Goal: Task Accomplishment & Management: Manage account settings

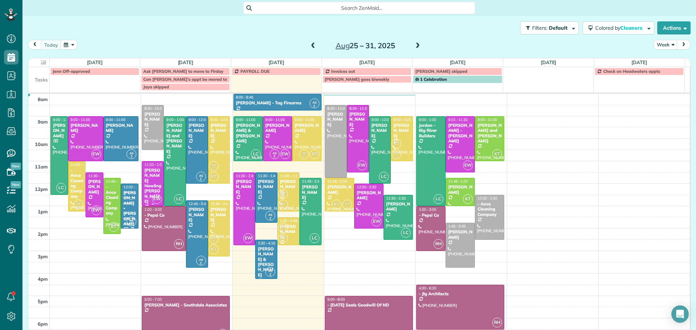
scroll to position [3, 3]
click at [276, 128] on div "Jean Lenz" at bounding box center [277, 128] width 25 height 11
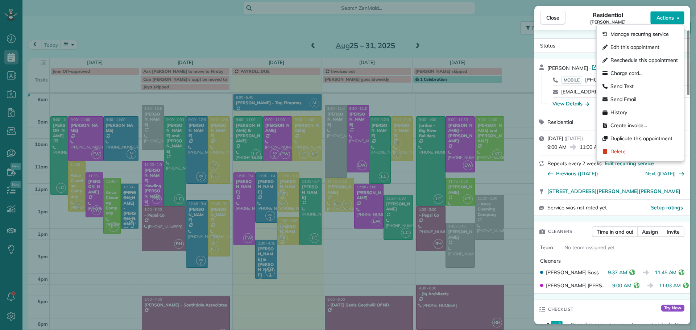
click at [663, 20] on span "Actions" at bounding box center [665, 17] width 17 height 7
click at [625, 72] on span "Charge card…" at bounding box center [627, 73] width 32 height 7
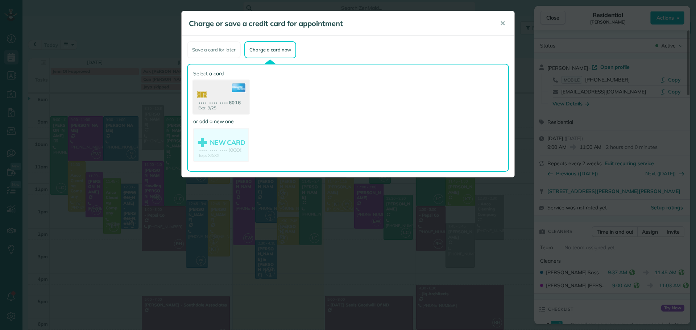
click at [226, 98] on use at bounding box center [221, 98] width 56 height 35
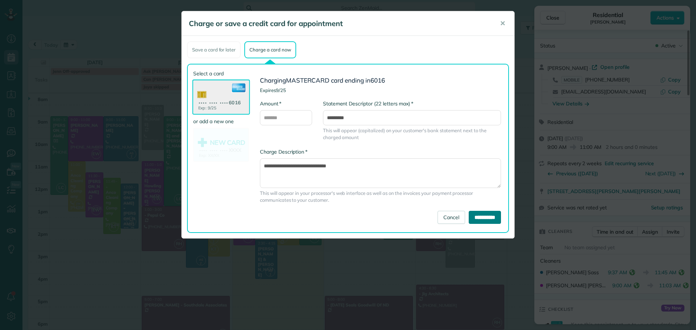
click at [486, 217] on input "**********" at bounding box center [485, 217] width 32 height 13
click at [299, 117] on input "* Amount" at bounding box center [286, 117] width 52 height 15
type input "******"
click at [476, 216] on input "**********" at bounding box center [485, 217] width 32 height 13
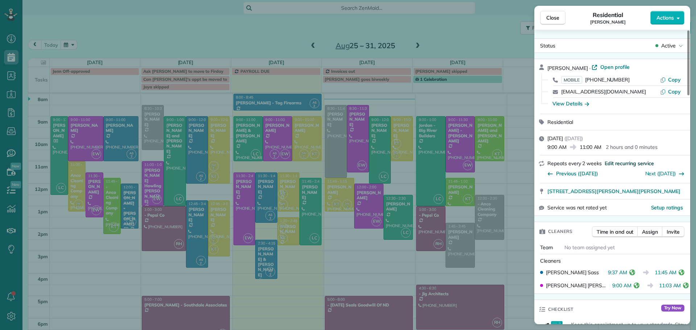
scroll to position [218, 0]
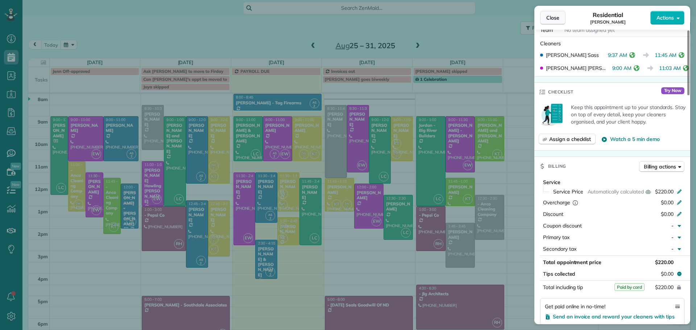
click at [556, 19] on span "Close" at bounding box center [552, 17] width 13 height 7
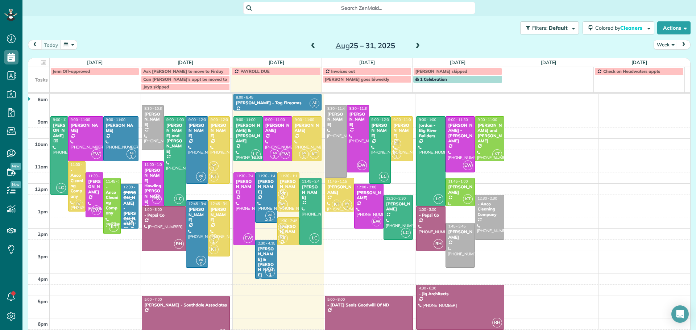
click at [263, 190] on div "Agnes McIntyre" at bounding box center [266, 187] width 18 height 16
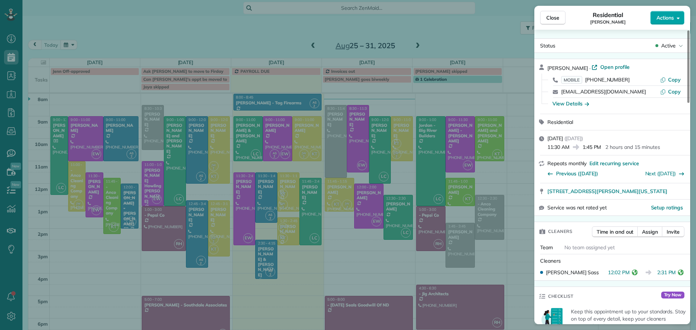
click at [660, 17] on span "Actions" at bounding box center [665, 17] width 17 height 7
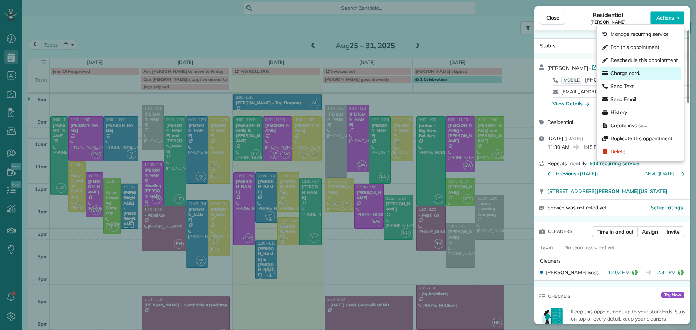
click at [631, 73] on span "Charge card…" at bounding box center [627, 73] width 32 height 7
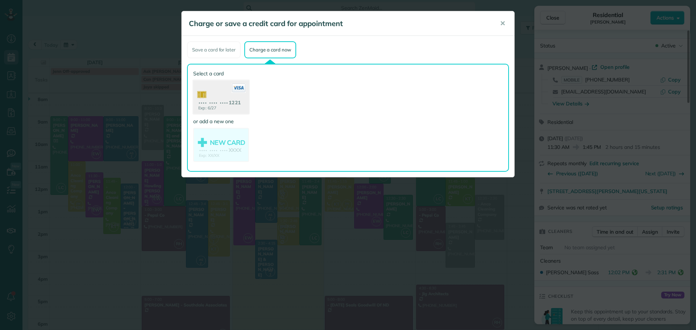
click at [230, 99] on use at bounding box center [221, 98] width 56 height 35
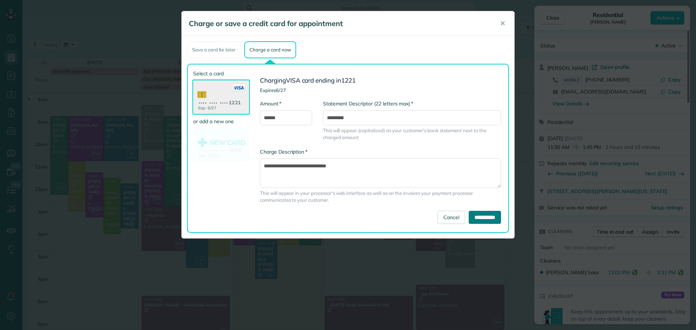
click at [477, 218] on input "**********" at bounding box center [485, 217] width 32 height 13
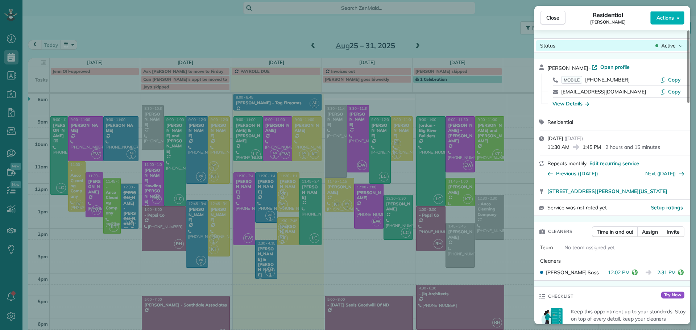
click at [664, 46] on span "Active" at bounding box center [668, 45] width 15 height 7
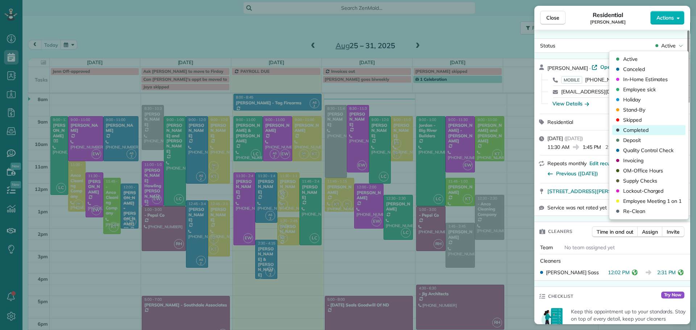
click at [637, 126] on div "Completed" at bounding box center [648, 130] width 73 height 10
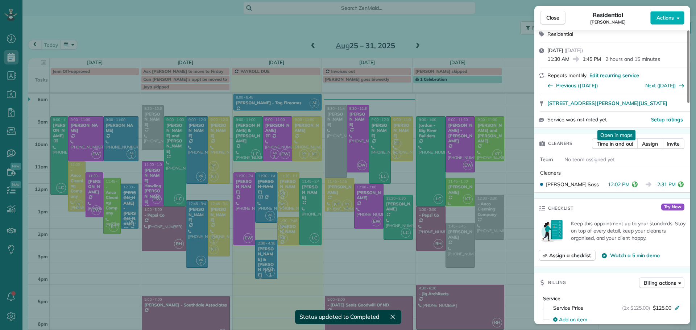
scroll to position [37, 0]
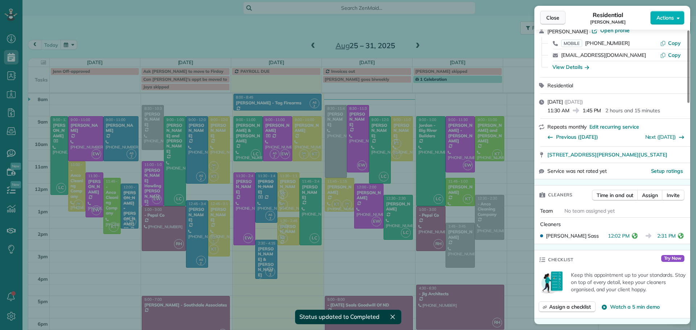
click at [557, 18] on span "Close" at bounding box center [552, 17] width 13 height 7
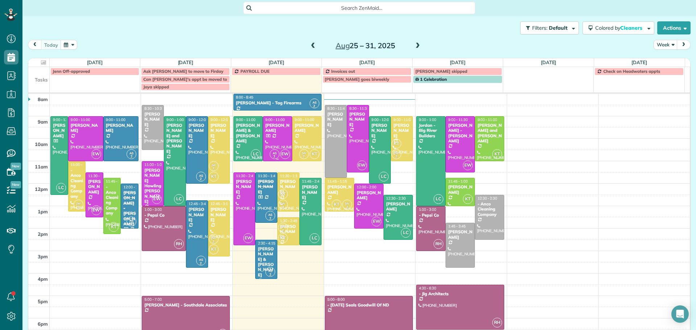
click at [273, 128] on div "[PERSON_NAME]" at bounding box center [277, 128] width 25 height 11
click at [0, 0] on div at bounding box center [0, 0] width 0 height 0
click at [263, 128] on div at bounding box center [277, 139] width 29 height 44
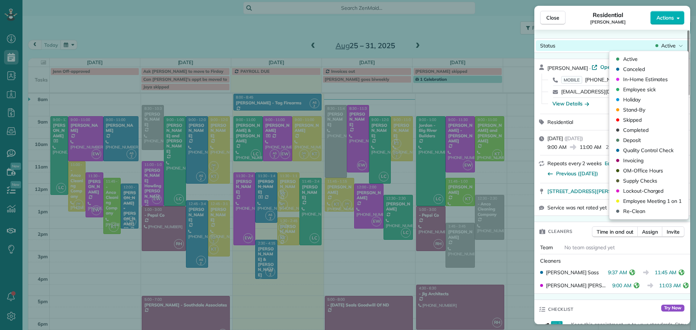
click at [668, 46] on span "Active" at bounding box center [668, 45] width 15 height 7
click at [639, 130] on span "Completed" at bounding box center [635, 130] width 25 height 7
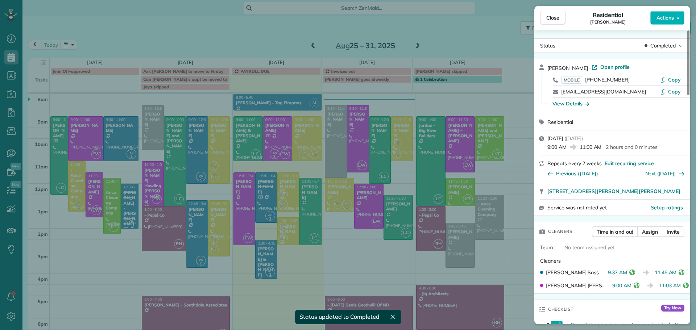
drag, startPoint x: 553, startPoint y: 19, endPoint x: 459, endPoint y: 67, distance: 106.1
click at [553, 19] on span "Close" at bounding box center [552, 17] width 13 height 7
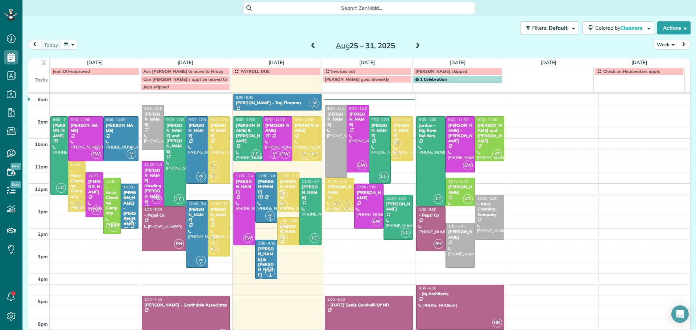
click at [300, 132] on div "Brandon Lemer" at bounding box center [306, 128] width 25 height 11
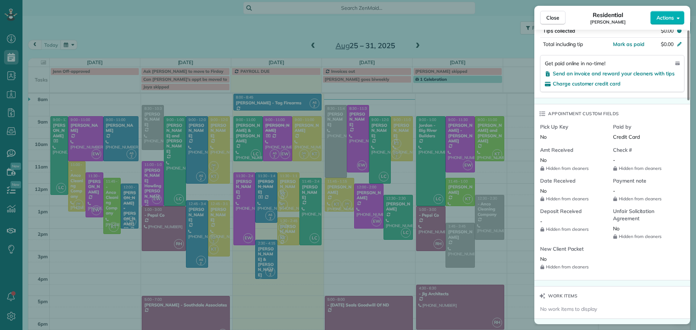
scroll to position [656, 0]
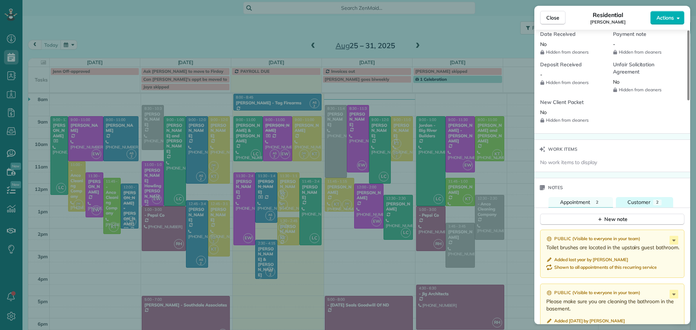
click at [658, 200] on span "2" at bounding box center [657, 202] width 3 height 5
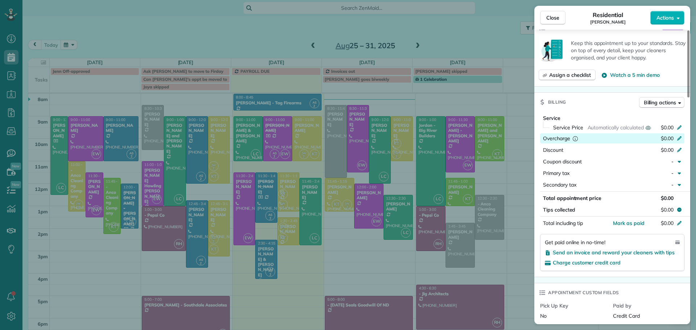
scroll to position [146, 0]
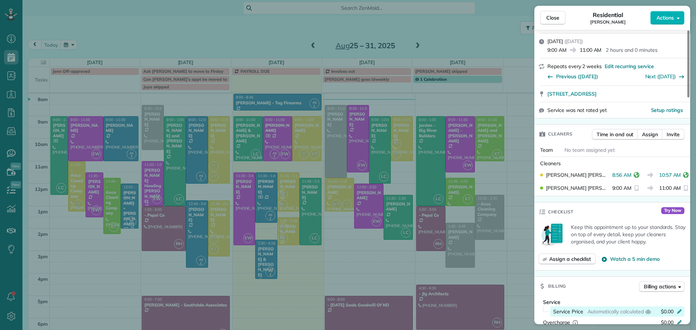
click at [681, 308] on icon at bounding box center [680, 311] width 6 height 6
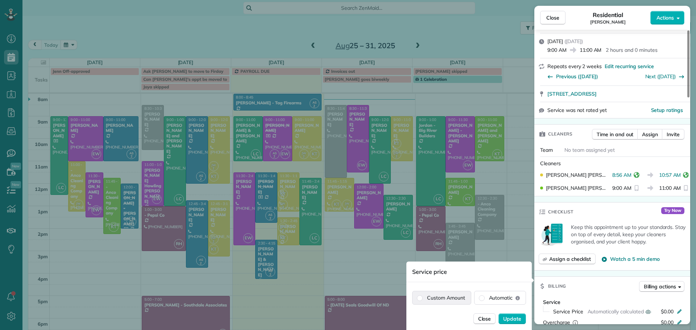
click at [456, 297] on label "Custom Amount" at bounding box center [442, 298] width 58 height 13
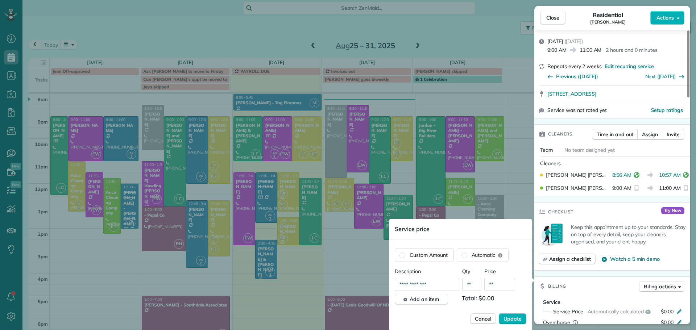
click at [508, 284] on input "**" at bounding box center [499, 284] width 31 height 13
type input "*******"
click at [512, 317] on span "Update" at bounding box center [513, 318] width 18 height 7
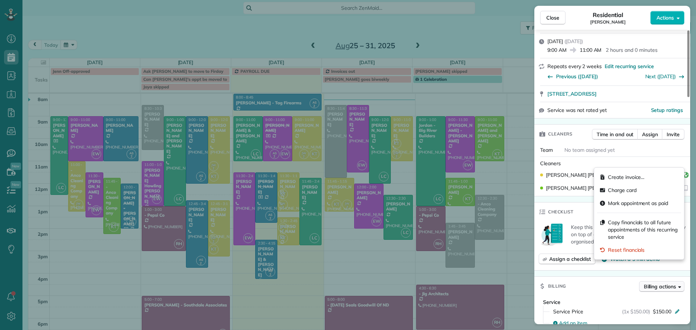
click at [671, 283] on span "Billing actions" at bounding box center [660, 286] width 32 height 7
click at [620, 189] on span "Charge card" at bounding box center [622, 190] width 29 height 7
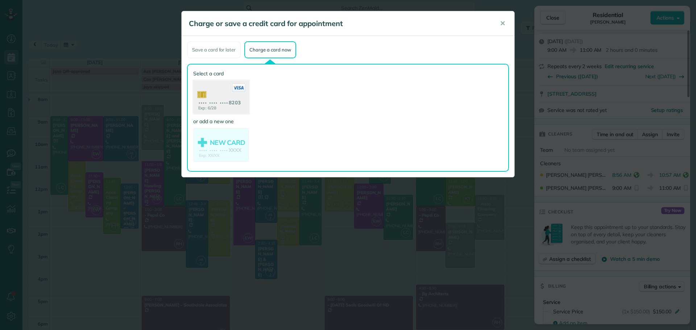
click at [225, 103] on use at bounding box center [221, 98] width 56 height 35
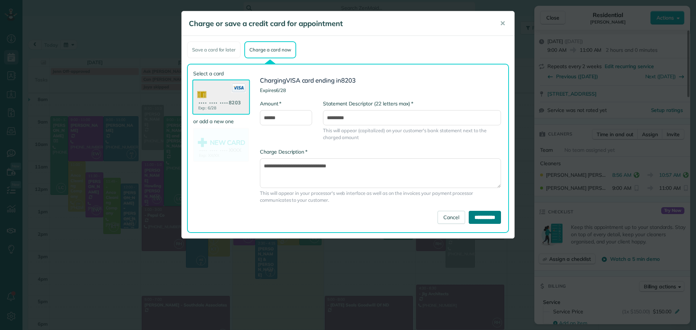
click at [485, 216] on input "**********" at bounding box center [485, 217] width 32 height 13
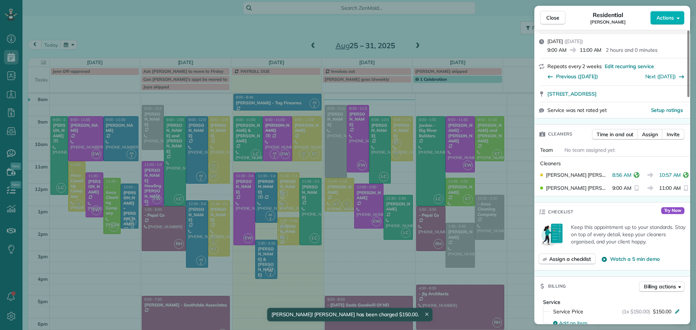
scroll to position [0, 0]
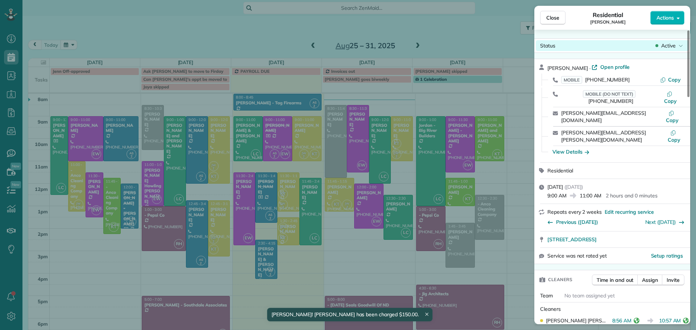
click at [672, 42] on span "Active" at bounding box center [668, 45] width 15 height 7
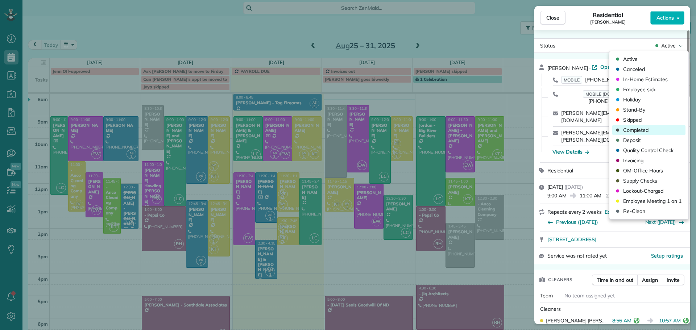
click at [639, 130] on span "Completed" at bounding box center [635, 130] width 25 height 7
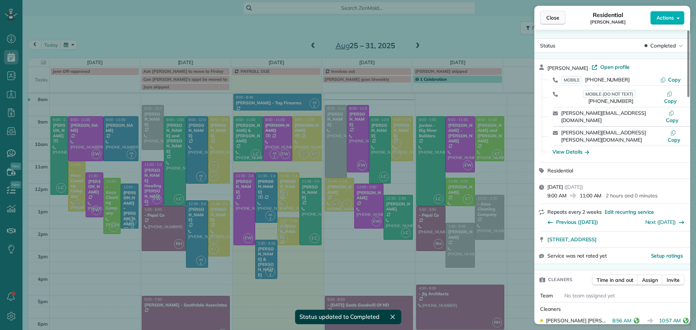
click at [556, 19] on span "Close" at bounding box center [552, 17] width 13 height 7
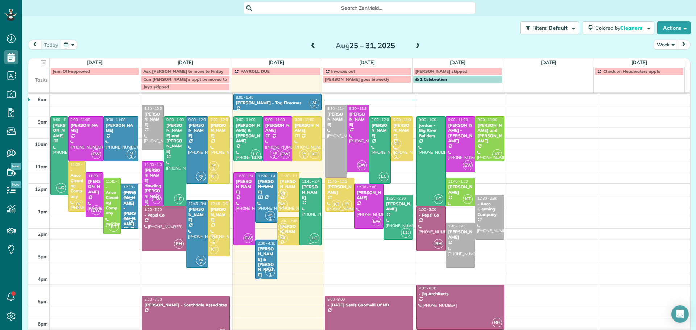
click at [305, 198] on div "Nancy Thompson" at bounding box center [311, 193] width 18 height 16
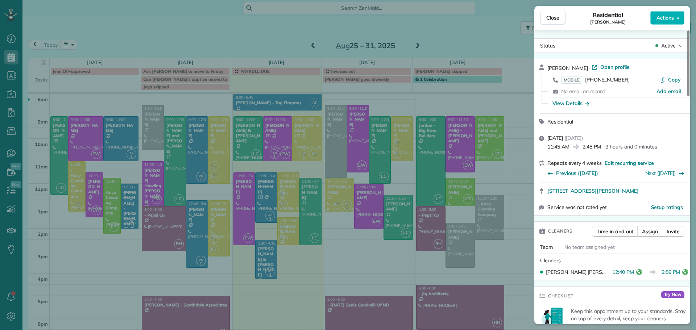
scroll to position [110, 0]
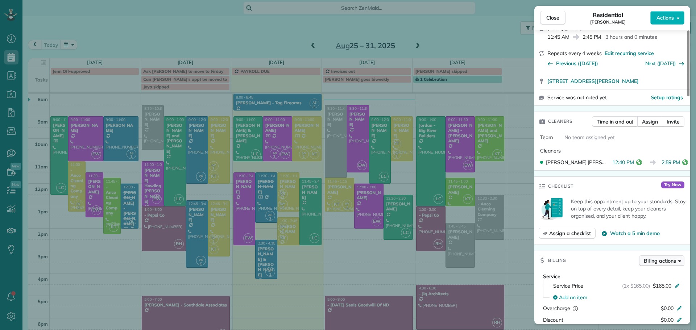
click at [661, 260] on span "Billing actions" at bounding box center [660, 260] width 32 height 7
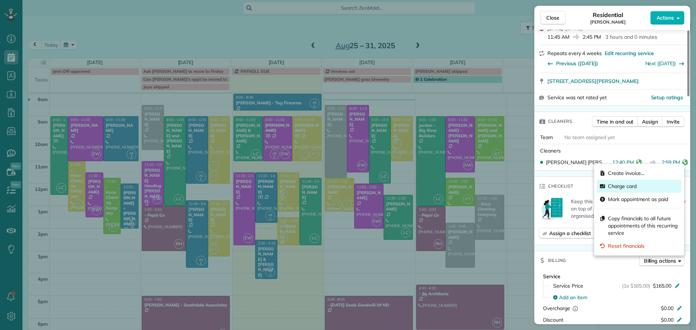
click at [613, 187] on span "Charge card" at bounding box center [622, 186] width 29 height 7
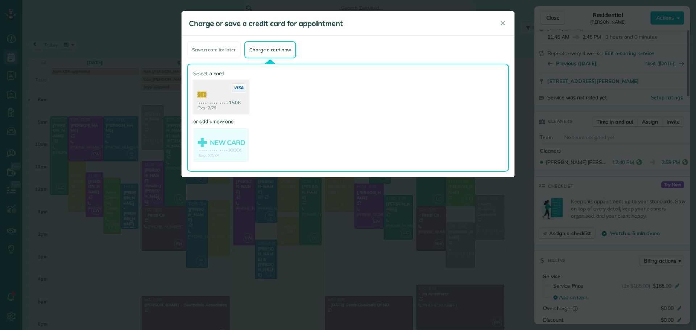
click at [217, 91] on use at bounding box center [221, 98] width 56 height 35
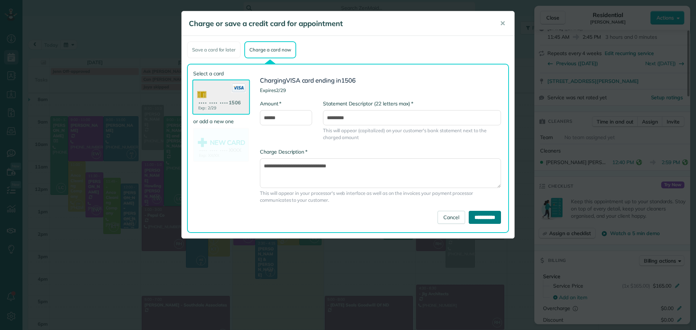
click at [478, 215] on input "**********" at bounding box center [485, 217] width 32 height 13
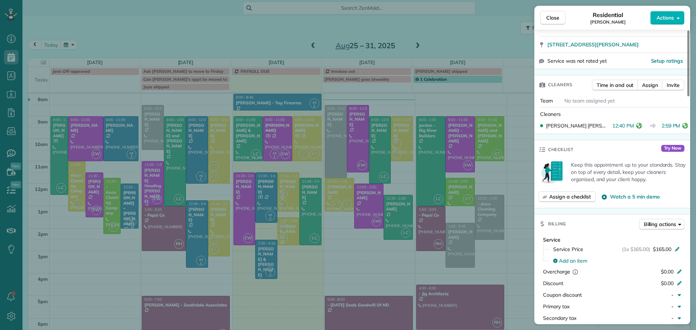
scroll to position [0, 0]
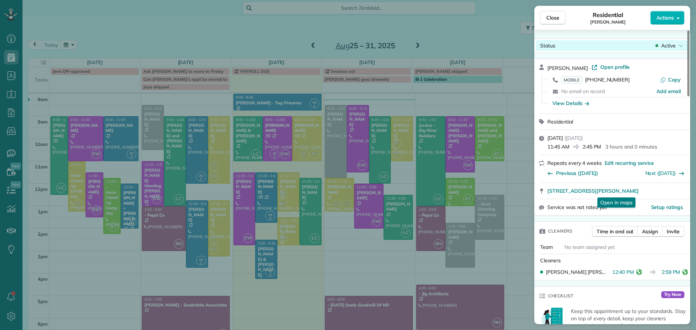
click at [667, 42] on div "Status Active" at bounding box center [612, 45] width 153 height 11
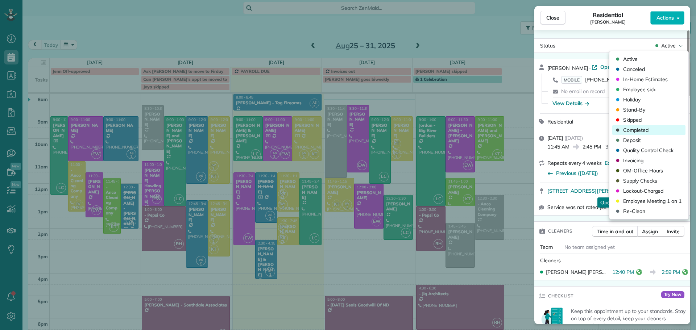
click at [634, 129] on span "Completed" at bounding box center [635, 130] width 25 height 7
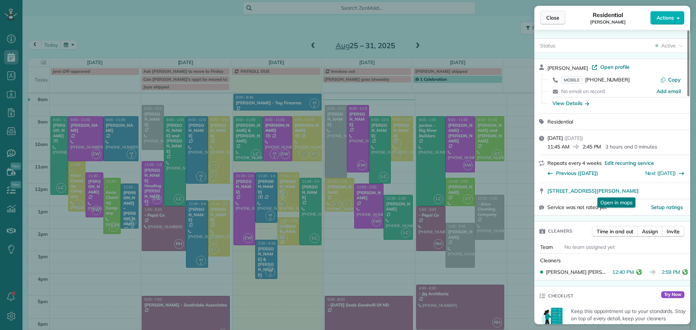
click at [554, 18] on span "Close" at bounding box center [552, 17] width 13 height 7
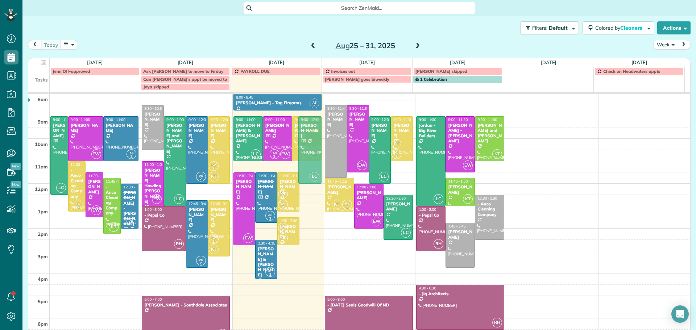
drag, startPoint x: 306, startPoint y: 194, endPoint x: 308, endPoint y: 131, distance: 63.5
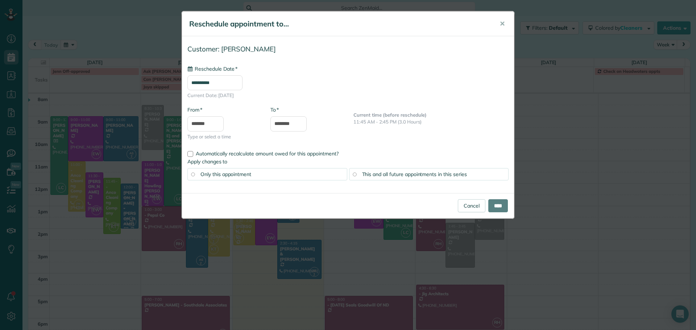
type input "**********"
click at [501, 23] on span "✕" at bounding box center [502, 24] width 5 height 8
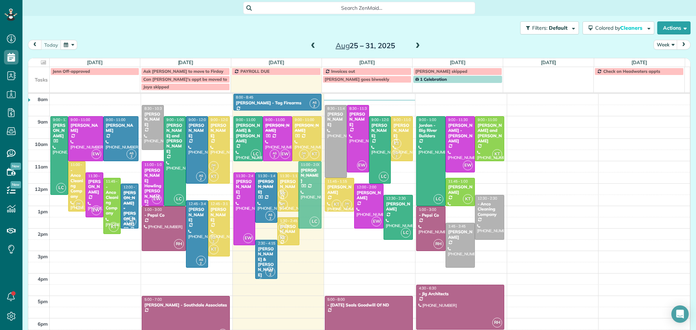
drag, startPoint x: 303, startPoint y: 200, endPoint x: 303, endPoint y: 185, distance: 15.2
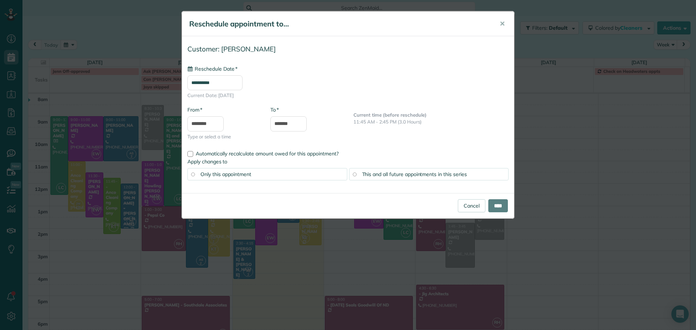
type input "**********"
click at [203, 153] on span "Automatically recalculate amount owed for this appointment?" at bounding box center [267, 153] width 143 height 7
click at [433, 172] on span "This and all future appointments in this series" at bounding box center [414, 174] width 105 height 7
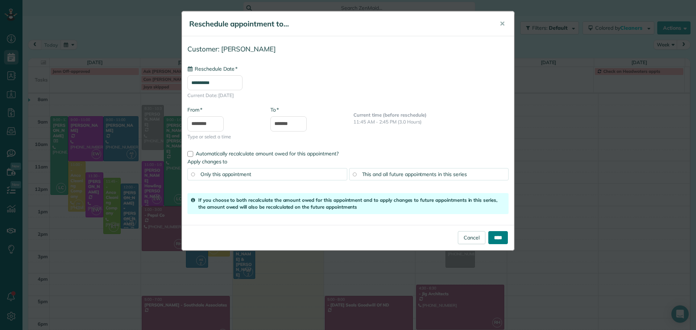
click at [501, 236] on input "****" at bounding box center [498, 237] width 20 height 13
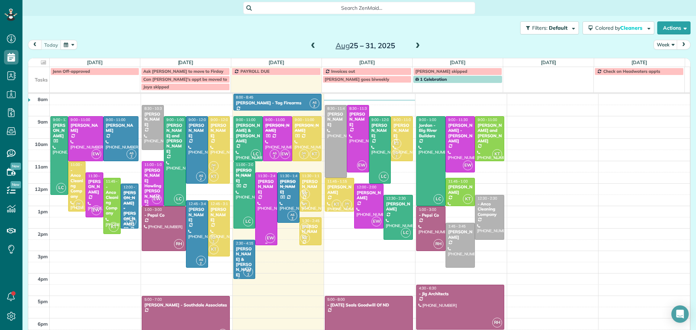
click at [260, 193] on div "Jacki Monzelowsky" at bounding box center [266, 187] width 18 height 16
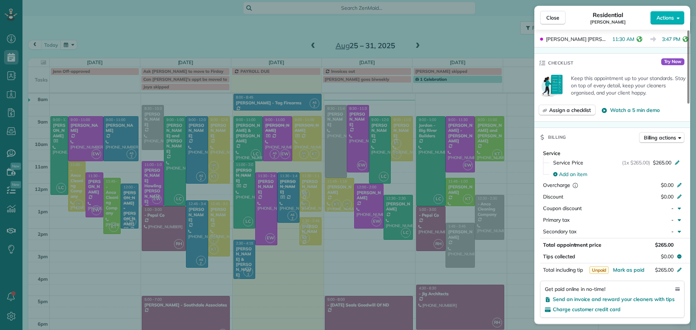
scroll to position [218, 0]
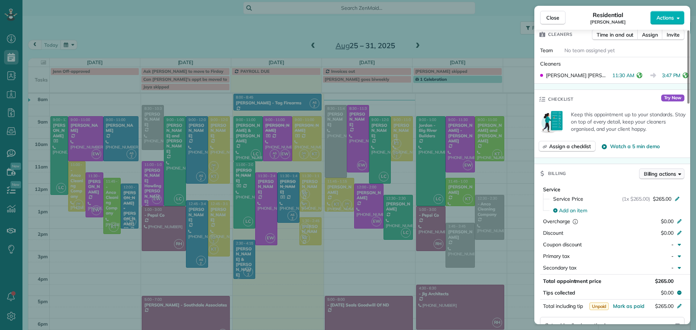
click at [661, 170] on span "Billing actions" at bounding box center [660, 173] width 32 height 7
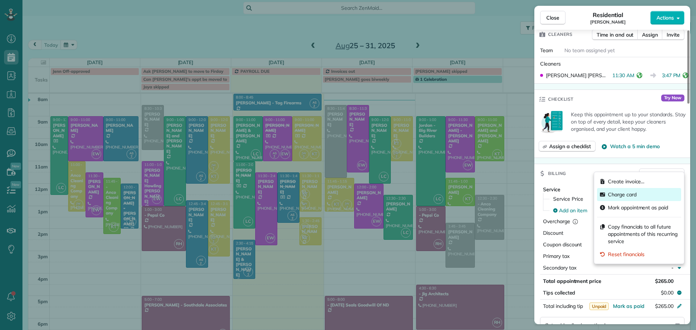
click at [627, 194] on span "Charge card" at bounding box center [622, 194] width 29 height 7
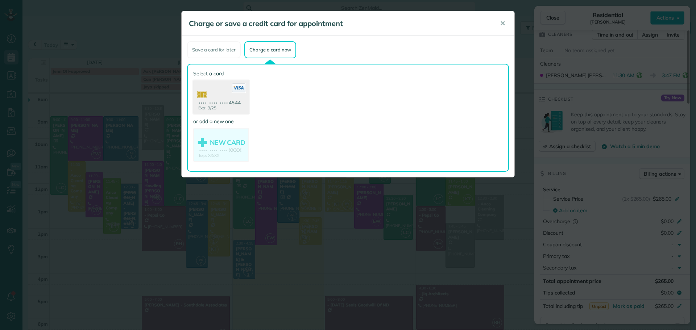
click at [219, 96] on use at bounding box center [221, 98] width 56 height 35
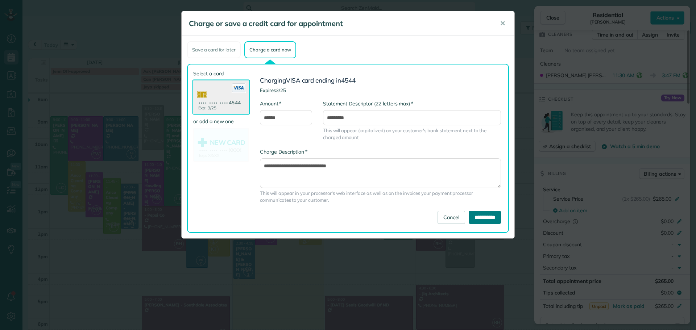
click at [475, 216] on input "**********" at bounding box center [485, 217] width 32 height 13
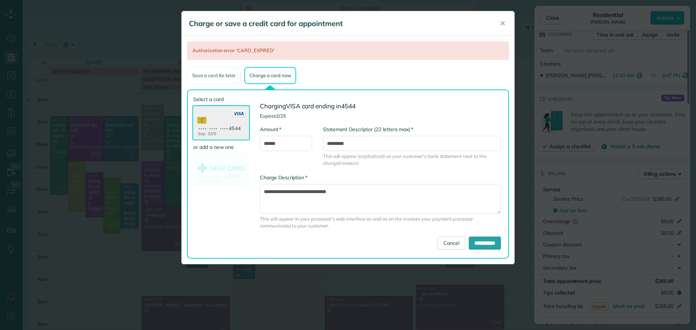
click at [219, 73] on div "Save a card for later" at bounding box center [214, 75] width 54 height 17
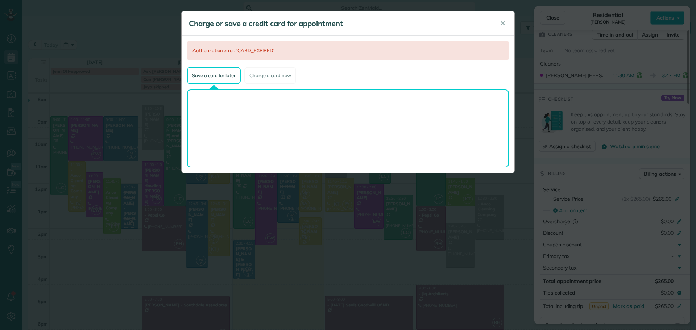
drag, startPoint x: 219, startPoint y: 73, endPoint x: 210, endPoint y: 120, distance: 48.5
click at [212, 158] on div "Authorization error: 'CARD_EXPIRED' Save a card for later Charge a card now Sav…" at bounding box center [348, 104] width 333 height 137
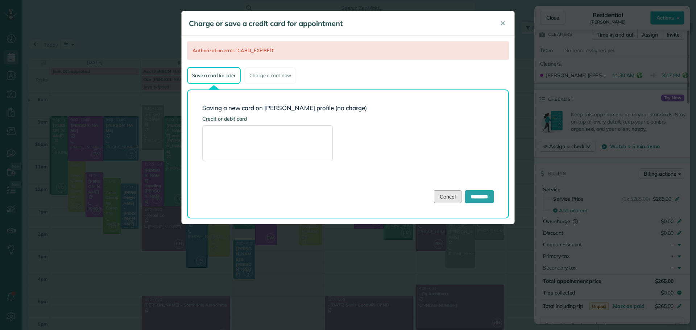
click at [437, 197] on link "Cancel" at bounding box center [448, 196] width 28 height 13
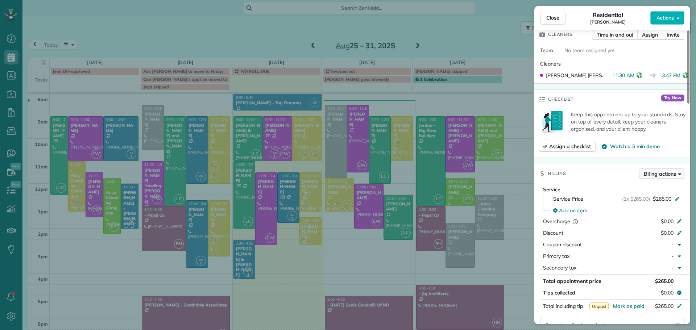
click at [661, 170] on span "Billing actions" at bounding box center [660, 173] width 32 height 7
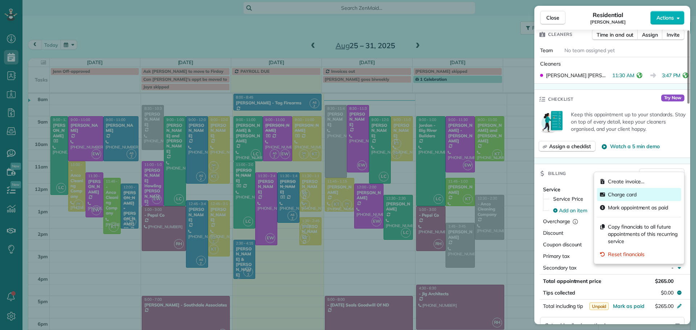
click at [623, 194] on span "Charge card" at bounding box center [622, 194] width 29 height 7
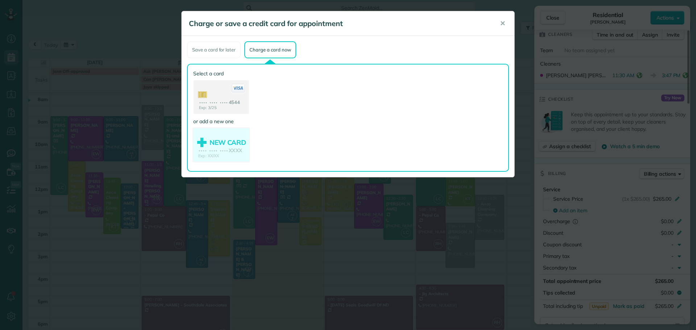
click at [221, 142] on use at bounding box center [221, 145] width 56 height 35
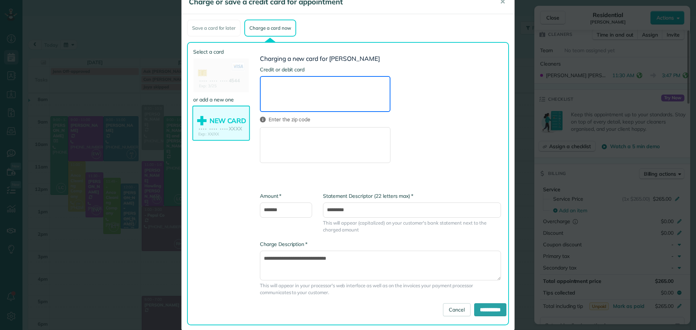
scroll to position [34, 0]
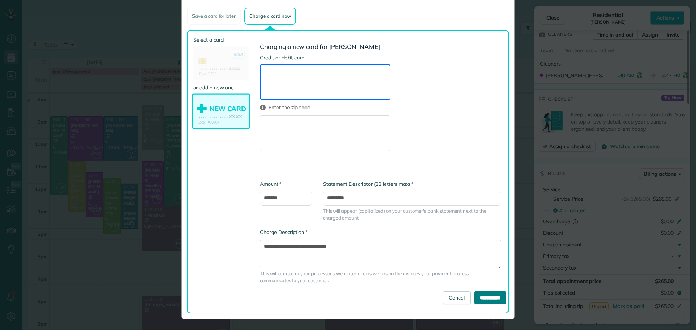
click at [487, 298] on input "**********" at bounding box center [490, 298] width 32 height 13
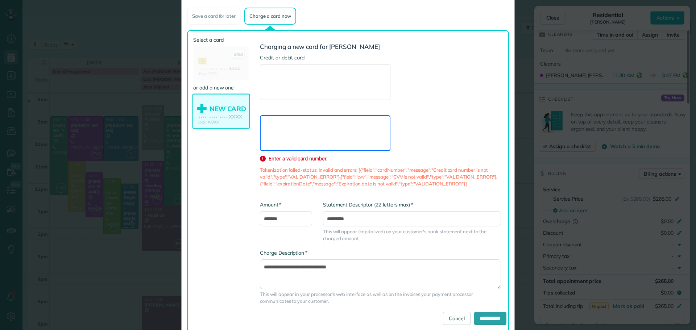
click at [214, 107] on use at bounding box center [221, 112] width 56 height 35
click at [209, 109] on use at bounding box center [221, 112] width 56 height 35
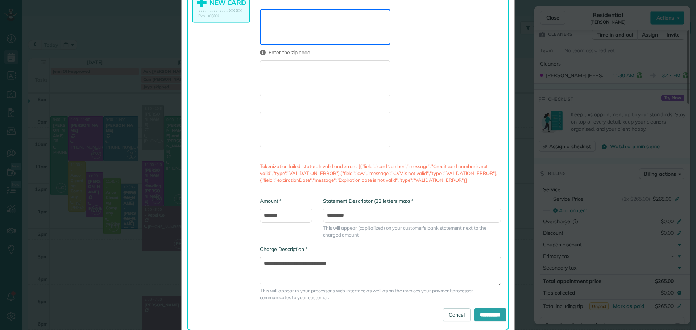
scroll to position [143, 0]
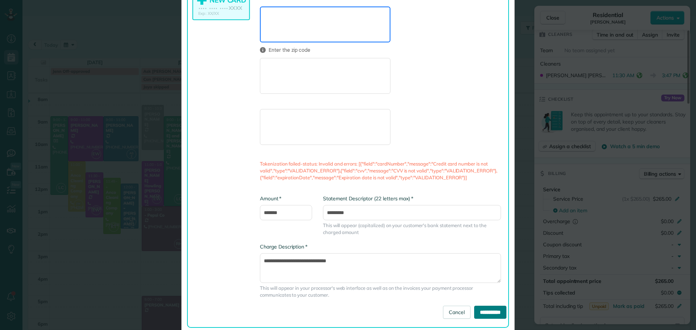
click at [482, 312] on input "**********" at bounding box center [490, 312] width 32 height 13
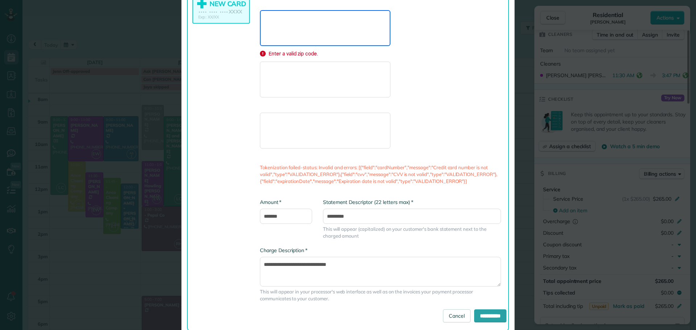
scroll to position [135, 0]
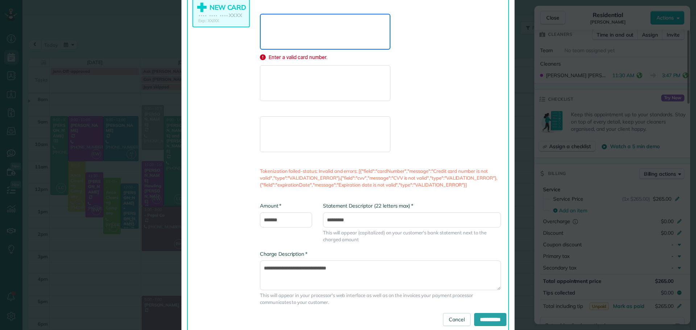
click at [444, 86] on form "**********" at bounding box center [380, 134] width 241 height 384
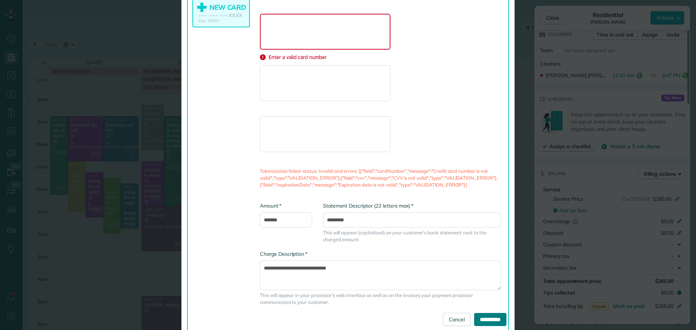
click at [481, 320] on input "**********" at bounding box center [490, 319] width 32 height 13
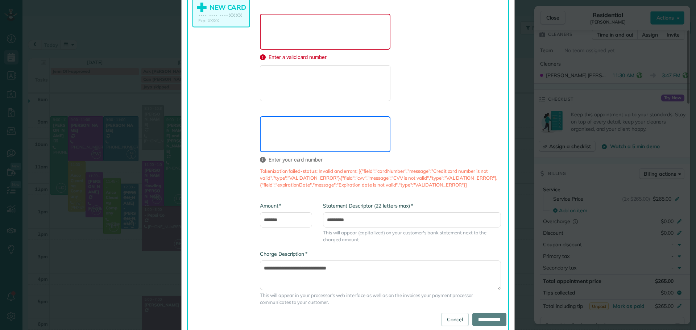
type input "**********"
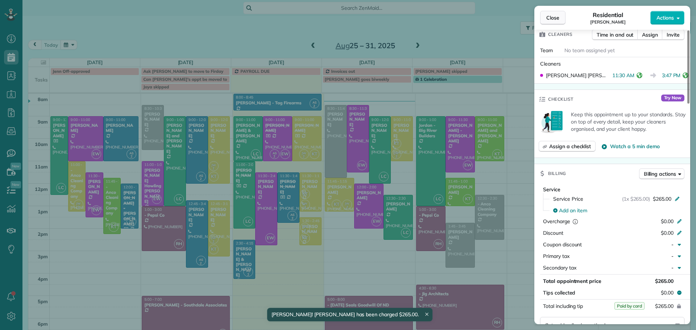
click at [548, 16] on span "Close" at bounding box center [552, 17] width 13 height 7
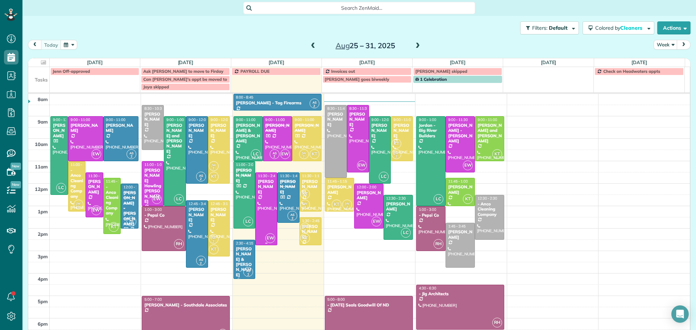
click at [260, 190] on div "Jacki Monzelowsky" at bounding box center [266, 187] width 18 height 16
click at [0, 0] on div at bounding box center [0, 0] width 0 height 0
click at [258, 190] on div "Jacki Monzelowsky" at bounding box center [266, 187] width 18 height 16
click at [0, 0] on div at bounding box center [0, 0] width 0 height 0
click at [259, 199] on div at bounding box center [266, 209] width 21 height 73
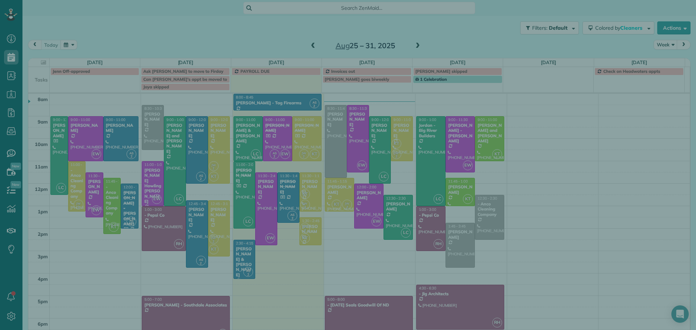
click at [259, 199] on div "Close Residential Jacki Monzelowsky Actions Status Active Jacki Monzelowsky · O…" at bounding box center [348, 165] width 696 height 330
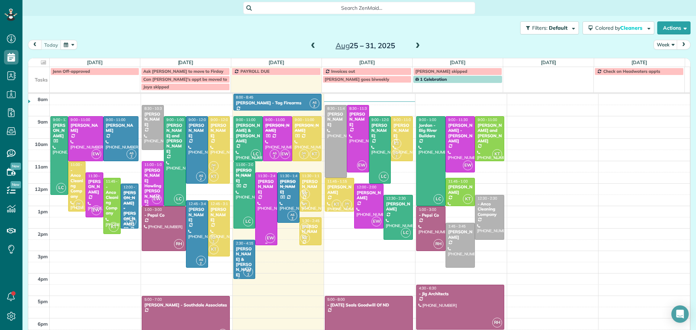
click at [259, 196] on div at bounding box center [266, 209] width 21 height 73
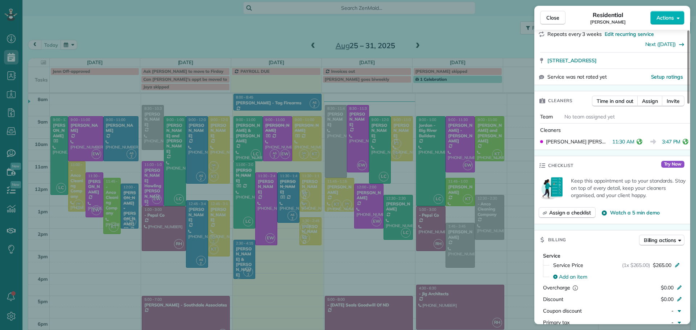
scroll to position [218, 0]
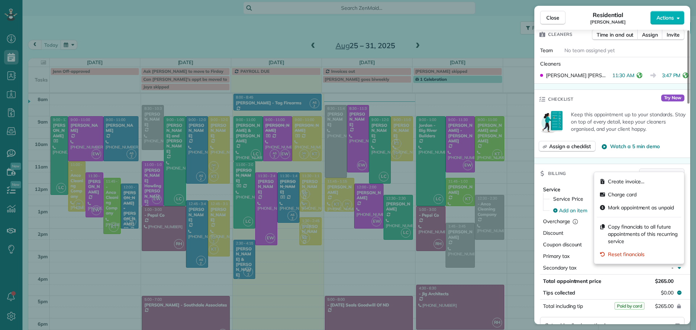
click at [667, 170] on span "Billing actions" at bounding box center [660, 173] width 32 height 7
click at [616, 194] on span "Charge card" at bounding box center [622, 194] width 29 height 7
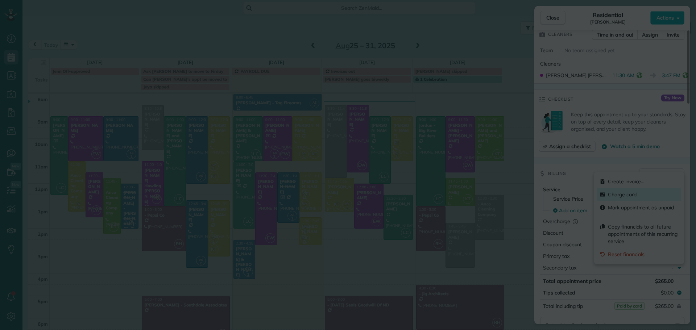
scroll to position [0, 0]
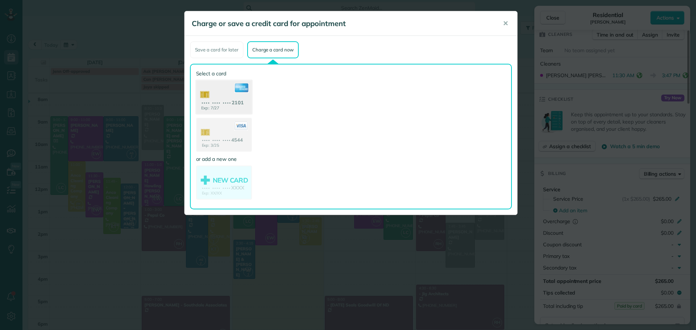
click at [219, 95] on use at bounding box center [224, 98] width 56 height 35
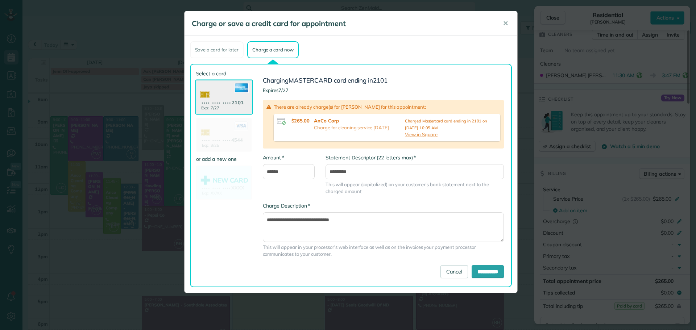
click at [219, 95] on use at bounding box center [224, 98] width 56 height 35
click at [504, 21] on span "✕" at bounding box center [505, 23] width 5 height 8
click at [504, 21] on div "Charge or save a credit card for appointment ✕ Save a card for later Charge a c…" at bounding box center [351, 152] width 334 height 282
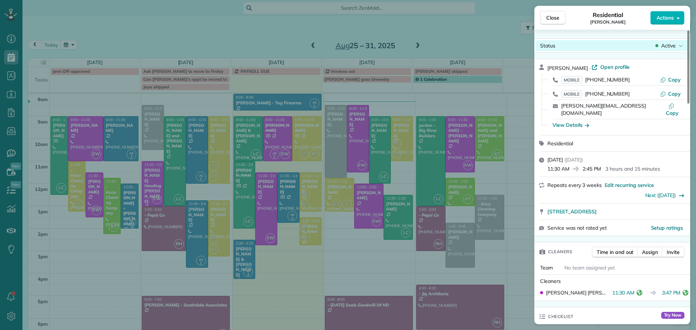
click at [664, 45] on span "Active" at bounding box center [668, 45] width 15 height 7
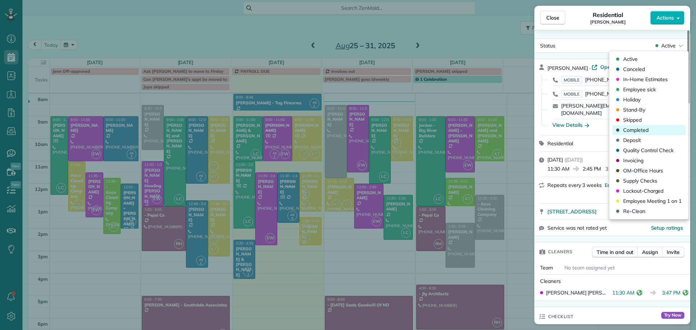
click at [630, 129] on span "Completed" at bounding box center [635, 130] width 25 height 7
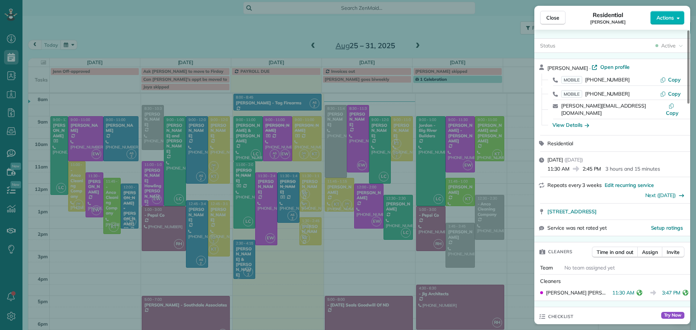
drag, startPoint x: 551, startPoint y: 17, endPoint x: 510, endPoint y: 43, distance: 48.9
click at [551, 17] on span "Close" at bounding box center [552, 17] width 13 height 7
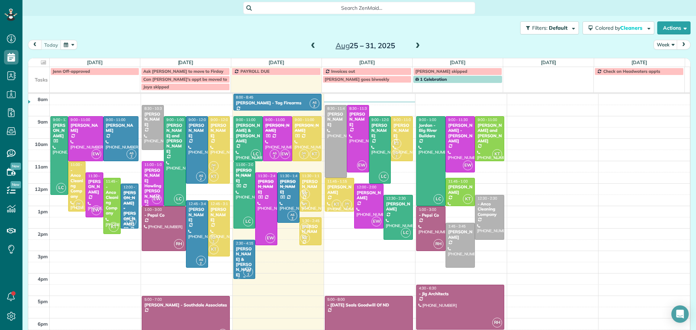
click at [238, 255] on div "Diane & Tom Turck" at bounding box center [245, 262] width 18 height 31
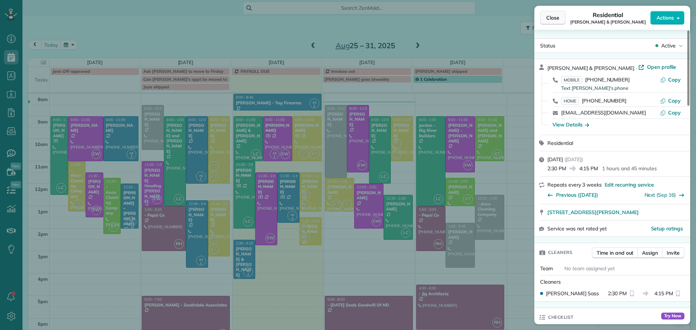
click at [548, 18] on span "Close" at bounding box center [552, 17] width 13 height 7
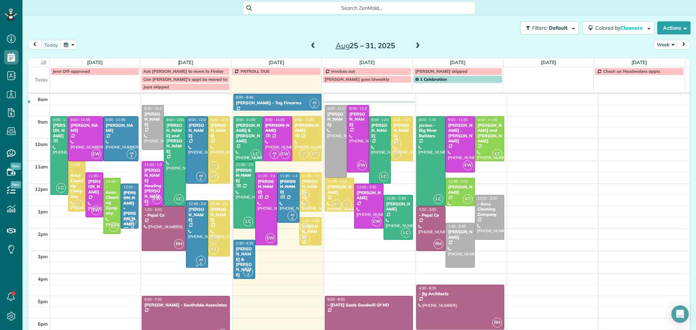
click at [190, 214] on div "Jean Oddy" at bounding box center [197, 215] width 18 height 16
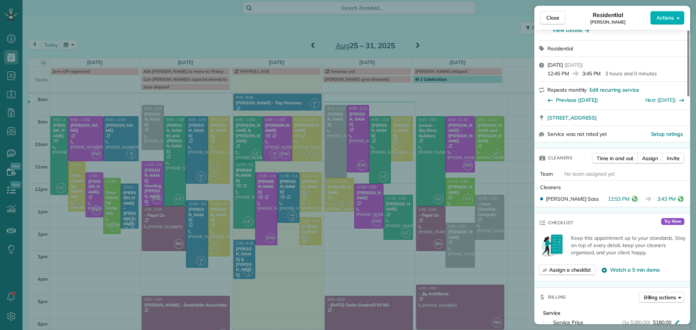
scroll to position [147, 0]
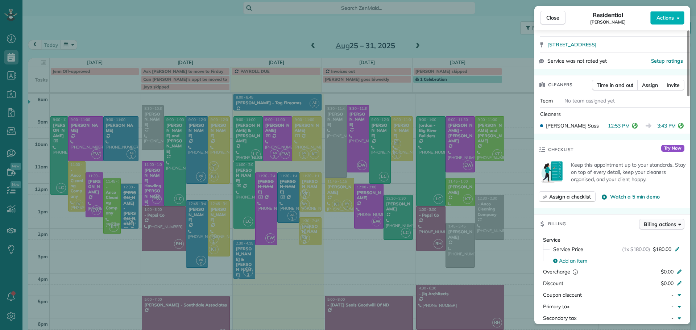
click at [657, 222] on span "Billing actions" at bounding box center [660, 224] width 32 height 7
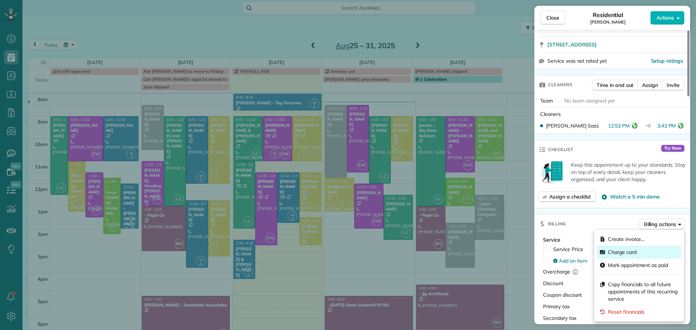
click at [626, 253] on span "Charge card" at bounding box center [622, 252] width 29 height 7
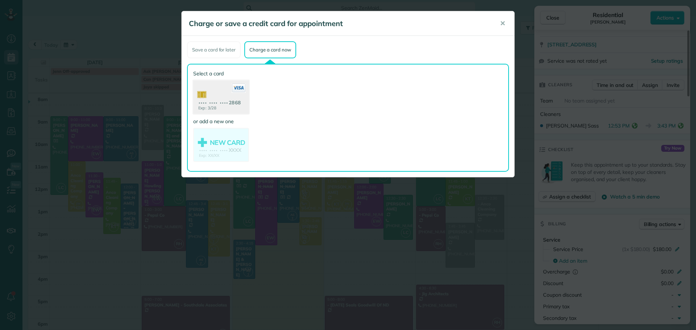
click at [216, 100] on use at bounding box center [221, 98] width 56 height 35
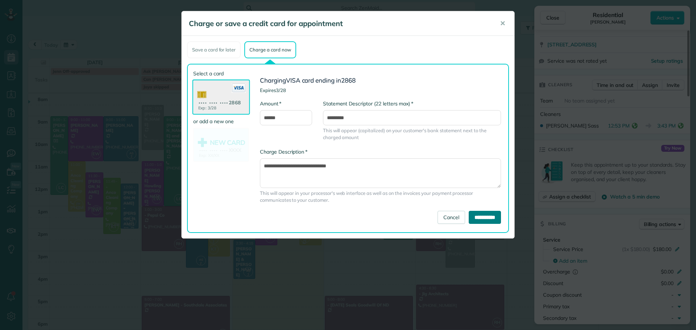
click at [482, 218] on input "**********" at bounding box center [485, 217] width 32 height 13
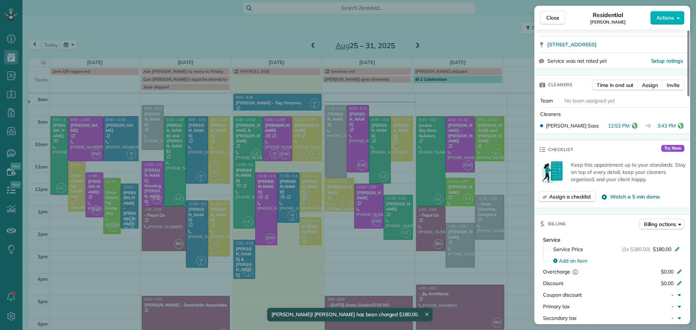
scroll to position [0, 0]
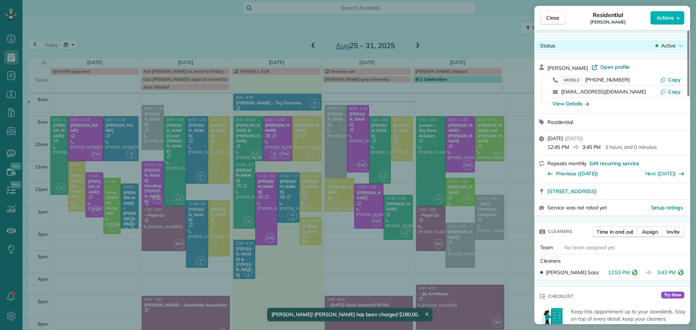
click at [665, 44] on span "Active" at bounding box center [668, 45] width 15 height 7
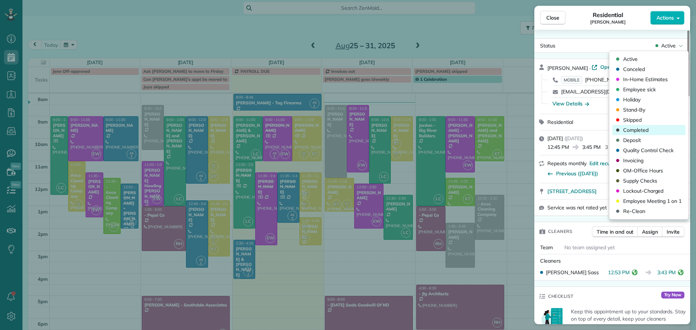
click at [635, 129] on span "Completed" at bounding box center [635, 130] width 25 height 7
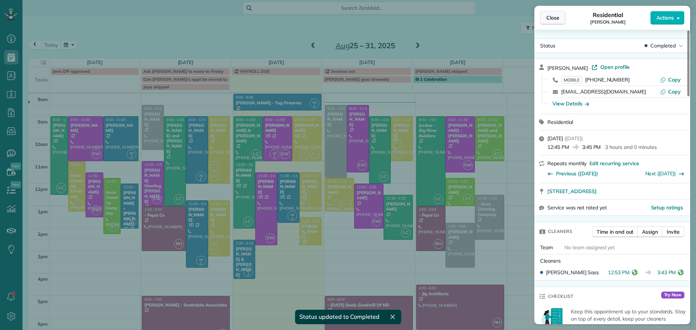
click at [550, 18] on span "Close" at bounding box center [552, 17] width 13 height 7
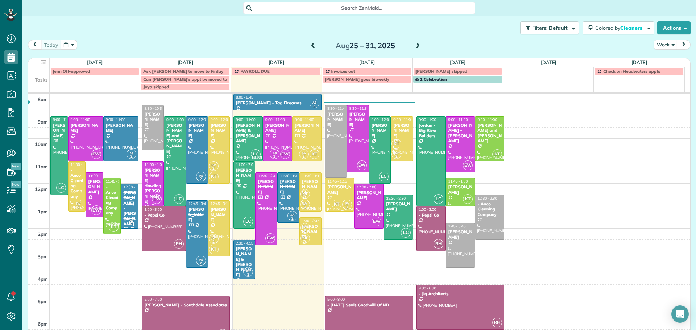
click at [147, 177] on div "Carl Howling Wolf" at bounding box center [153, 186] width 18 height 37
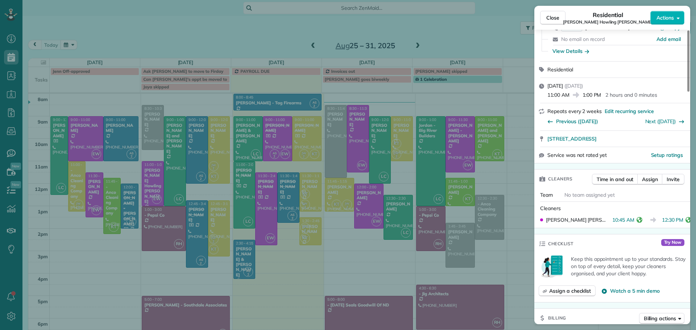
scroll to position [147, 0]
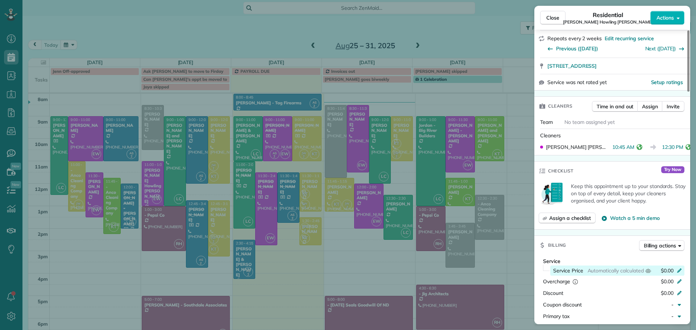
click at [681, 269] on icon at bounding box center [679, 271] width 4 height 4
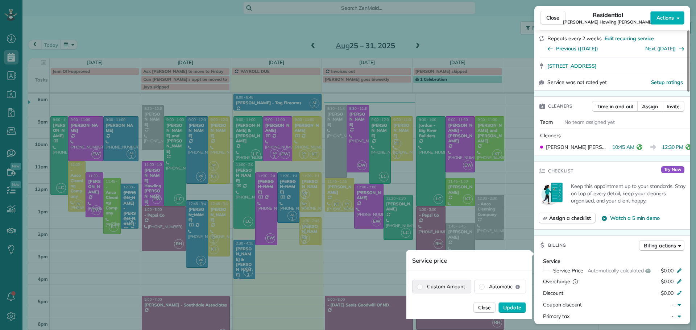
click at [441, 285] on label "Custom Amount" at bounding box center [442, 286] width 58 height 13
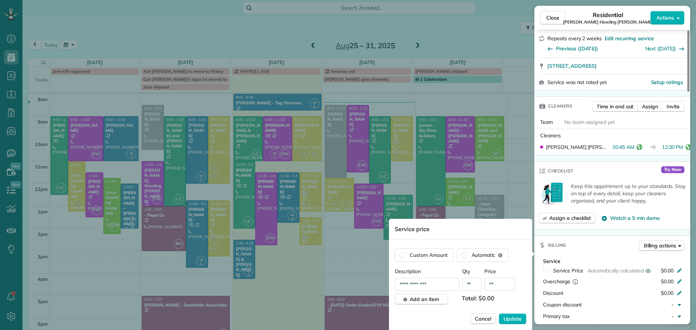
click at [494, 285] on input "**" at bounding box center [499, 284] width 31 height 13
type input "****"
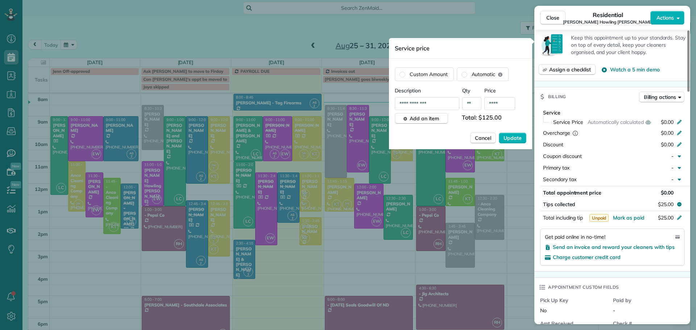
scroll to position [366, 0]
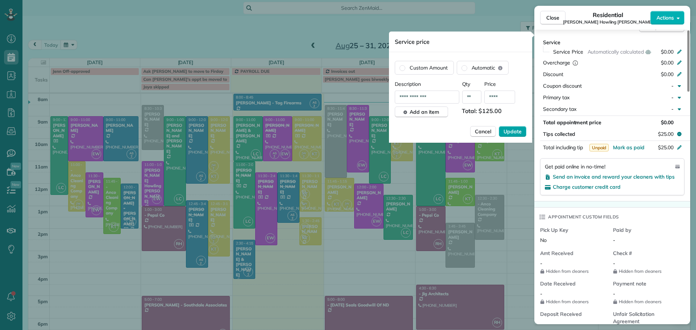
click at [517, 131] on span "Update" at bounding box center [513, 131] width 18 height 7
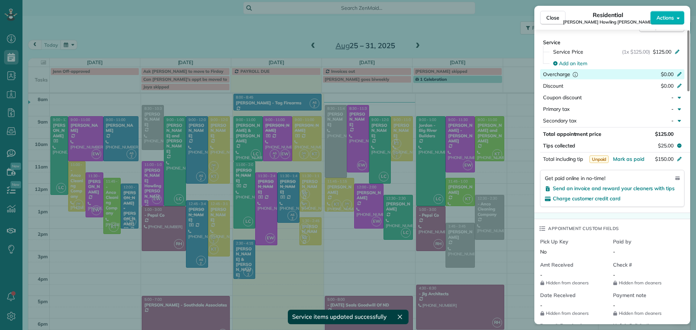
scroll to position [293, 0]
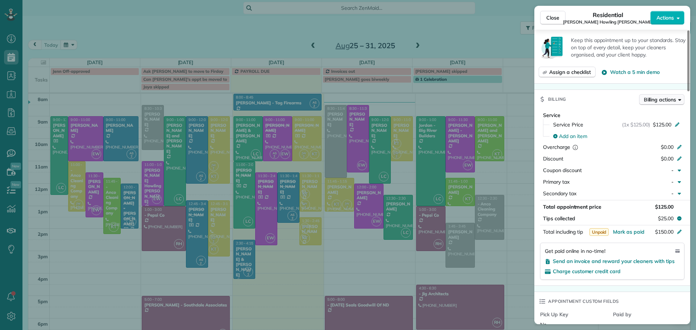
click at [667, 96] on span "Billing actions" at bounding box center [660, 99] width 32 height 7
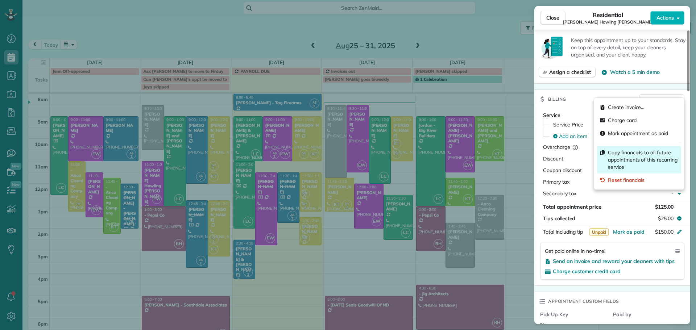
click at [636, 156] on span "Copy financials to all future appointments of this recurring service" at bounding box center [643, 160] width 70 height 22
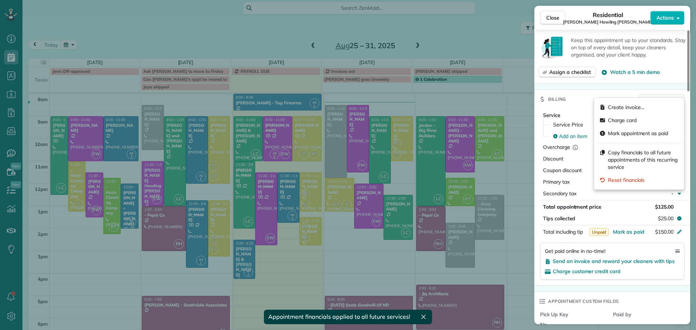
click at [667, 96] on span "Billing actions" at bounding box center [660, 99] width 32 height 7
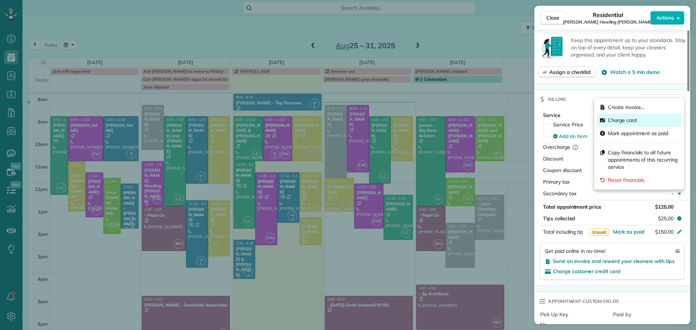
click at [625, 119] on span "Charge card" at bounding box center [622, 120] width 29 height 7
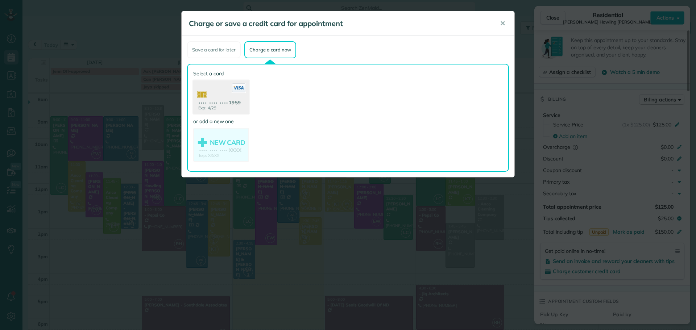
click at [226, 97] on use at bounding box center [221, 98] width 56 height 35
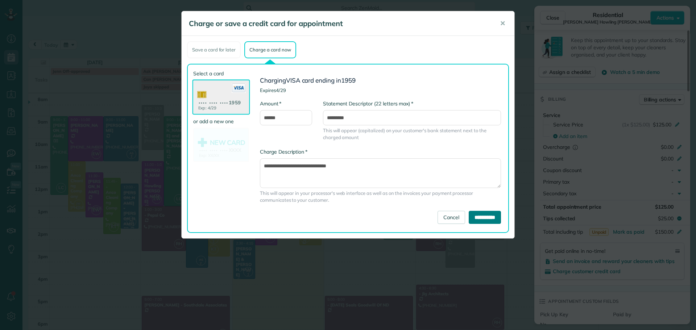
drag, startPoint x: 475, startPoint y: 215, endPoint x: 472, endPoint y: 219, distance: 5.4
click at [472, 219] on input "**********" at bounding box center [485, 217] width 32 height 13
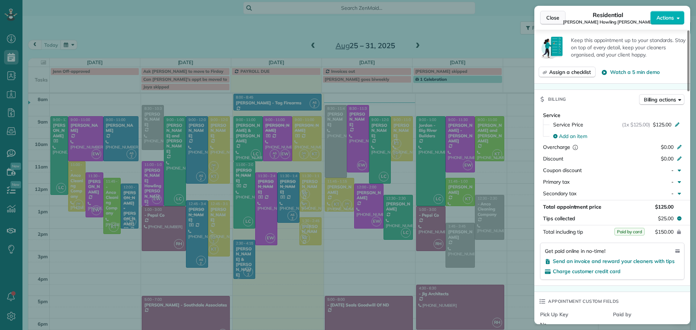
click at [555, 19] on span "Close" at bounding box center [552, 17] width 13 height 7
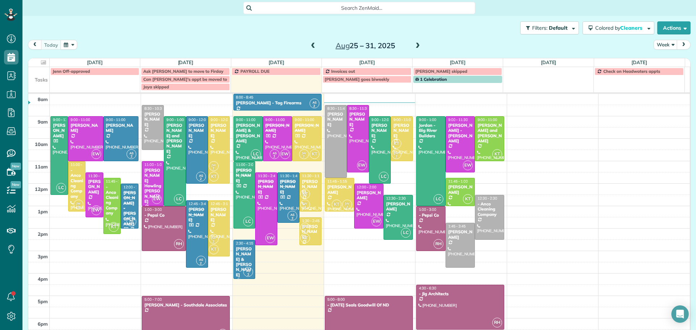
click at [305, 185] on div "Brent Hilfer" at bounding box center [311, 187] width 18 height 16
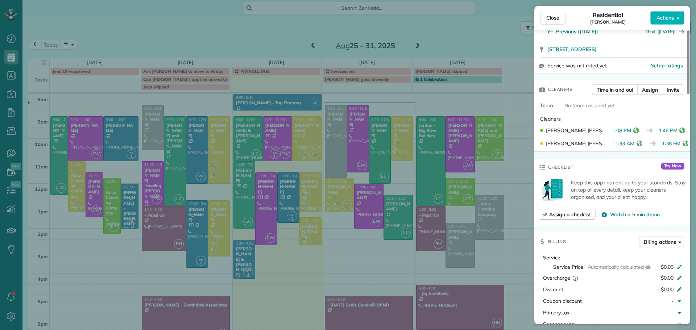
scroll to position [145, 0]
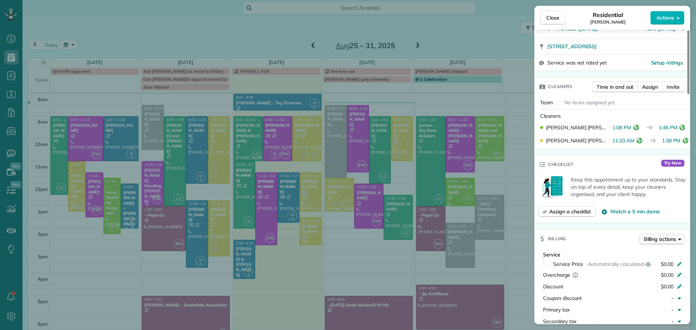
click at [671, 237] on span "Billing actions" at bounding box center [660, 239] width 32 height 7
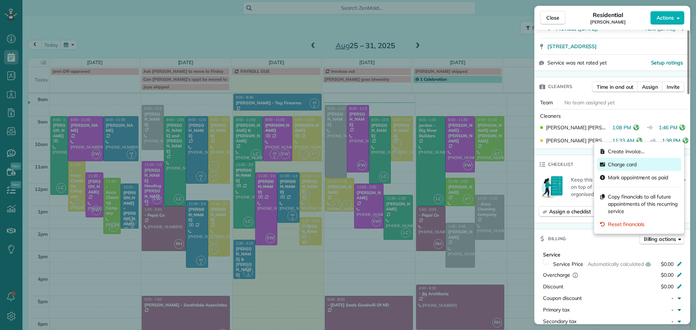
click at [623, 164] on span "Charge card" at bounding box center [622, 164] width 29 height 7
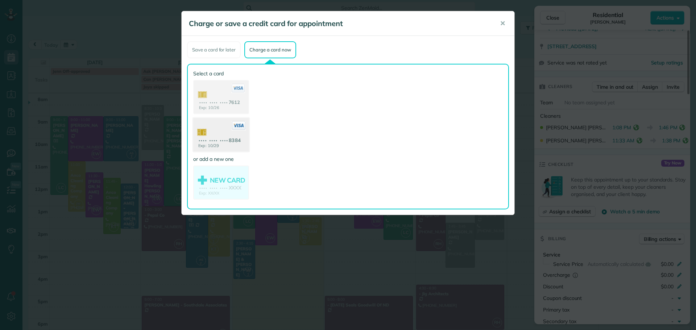
click at [225, 128] on use at bounding box center [221, 135] width 56 height 35
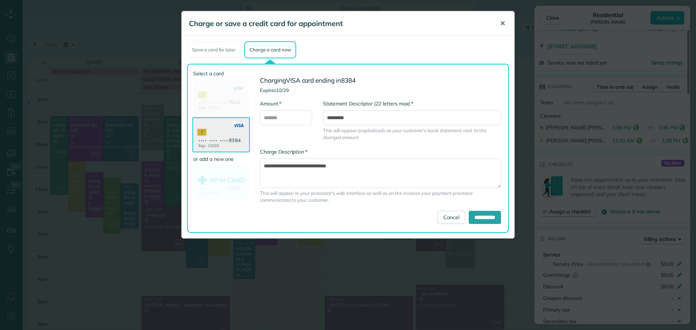
click at [504, 22] on span "✕" at bounding box center [502, 23] width 5 height 8
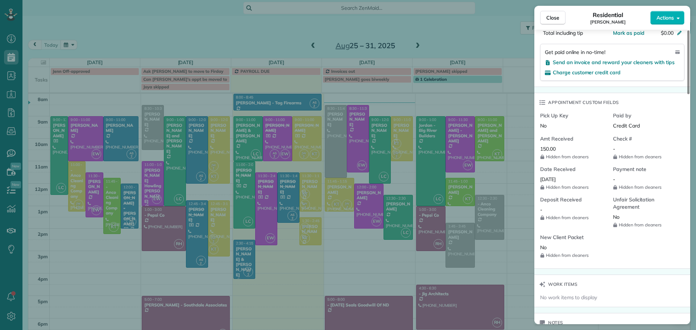
scroll to position [545, 0]
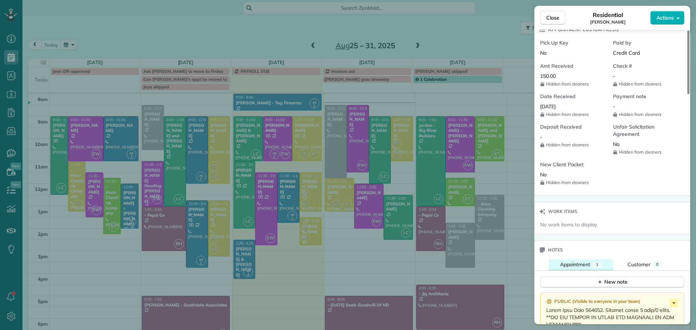
click at [582, 266] on span "Appointment" at bounding box center [575, 264] width 30 height 7
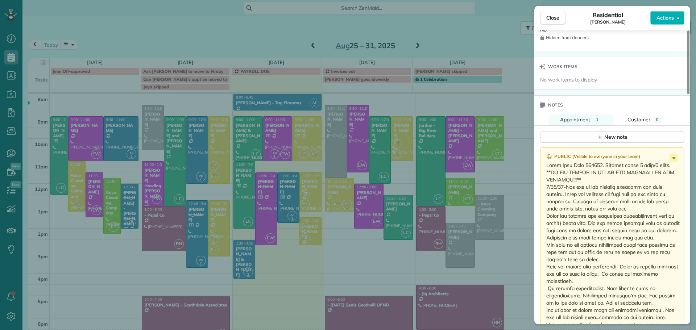
scroll to position [544, 0]
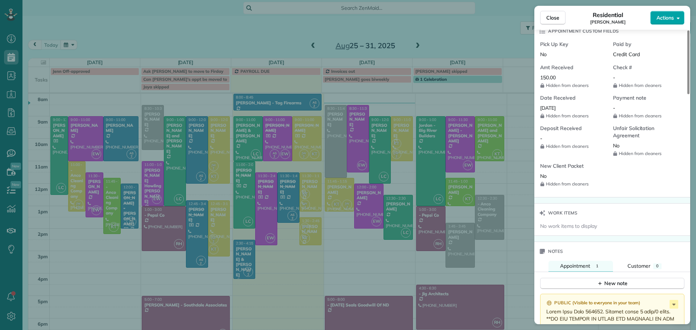
click at [660, 21] on span "Actions" at bounding box center [665, 17] width 17 height 7
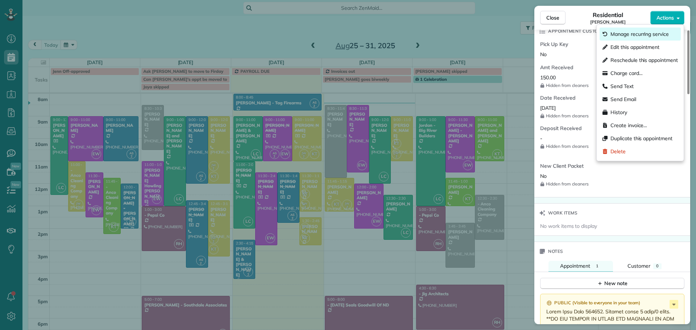
click at [643, 34] on span "Manage recurring service" at bounding box center [640, 33] width 58 height 7
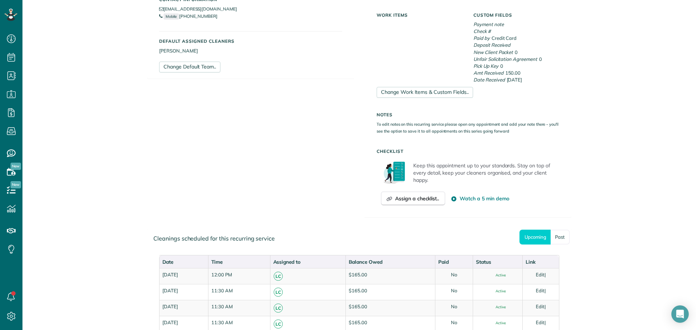
scroll to position [218, 0]
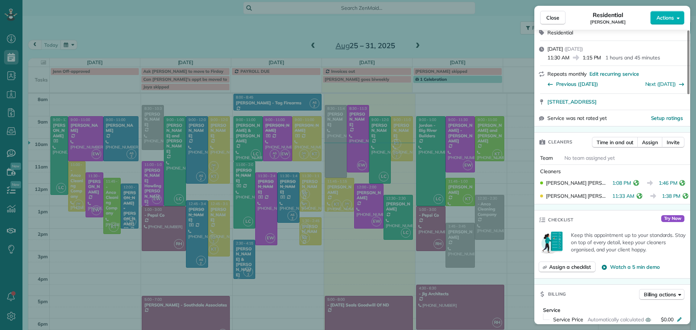
scroll to position [145, 0]
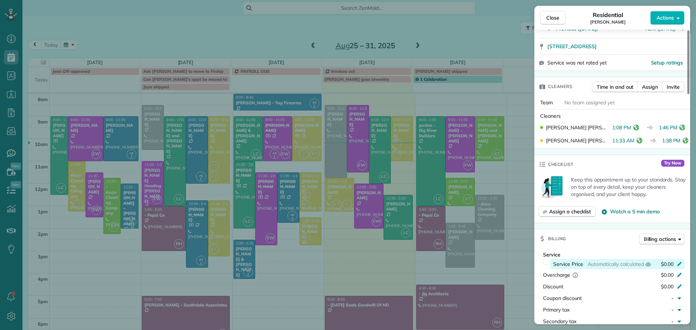
click at [679, 263] on icon at bounding box center [680, 264] width 6 height 6
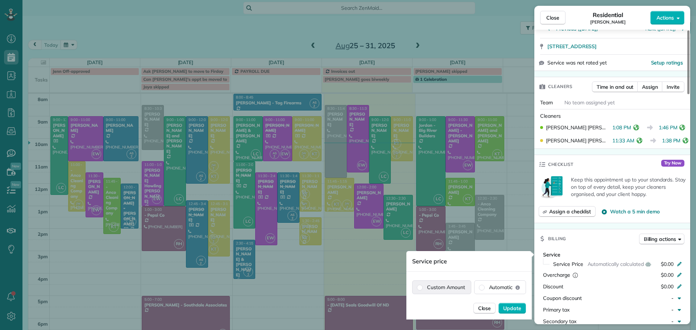
click at [459, 290] on label "Custom Amount" at bounding box center [442, 287] width 58 height 13
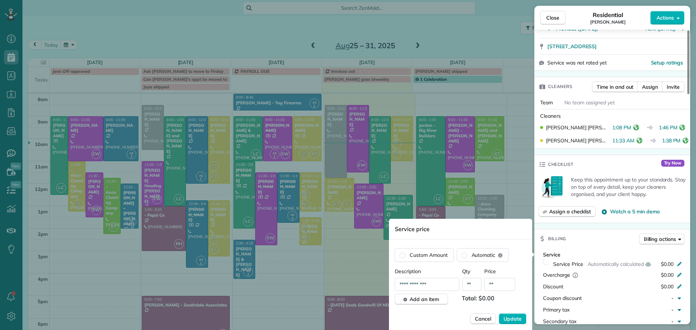
click at [507, 286] on input "**" at bounding box center [499, 284] width 31 height 13
type input "*******"
click at [516, 318] on span "Update" at bounding box center [513, 318] width 18 height 7
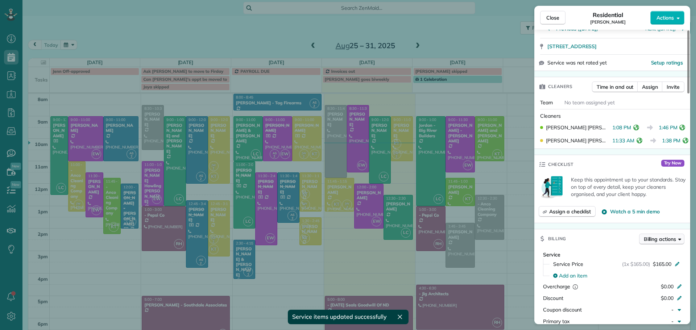
click at [655, 240] on span "Billing actions" at bounding box center [660, 239] width 32 height 7
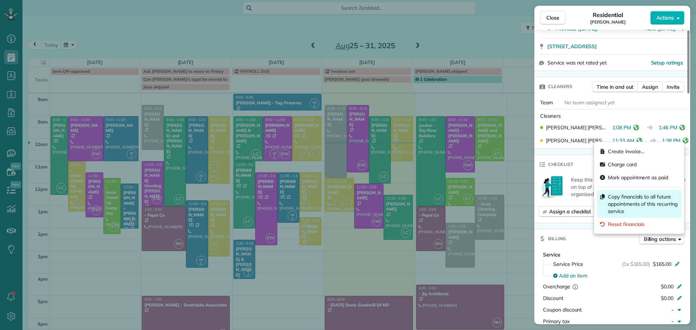
click at [628, 200] on span "Copy financials to all future appointments of this recurring service" at bounding box center [643, 204] width 70 height 22
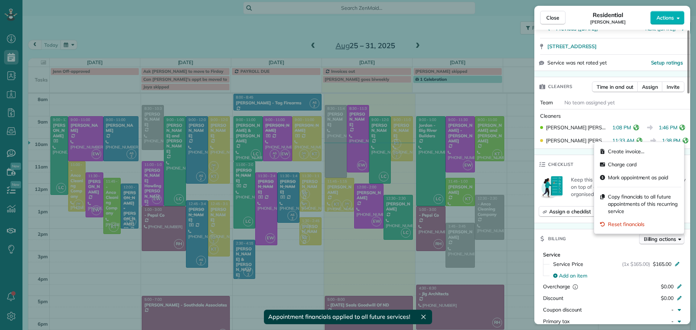
click at [653, 240] on span "Billing actions" at bounding box center [660, 239] width 32 height 7
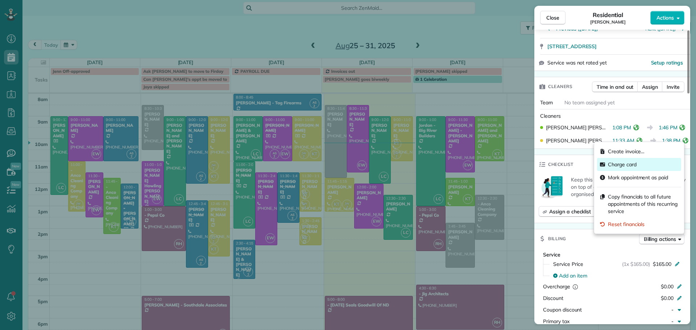
click at [619, 164] on span "Charge card" at bounding box center [622, 164] width 29 height 7
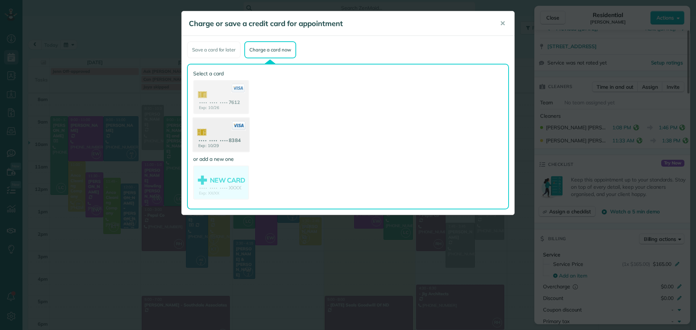
click at [225, 135] on use at bounding box center [221, 135] width 56 height 35
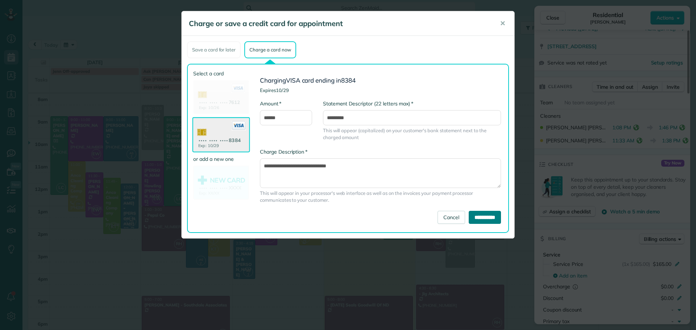
click at [479, 214] on input "**********" at bounding box center [485, 217] width 32 height 13
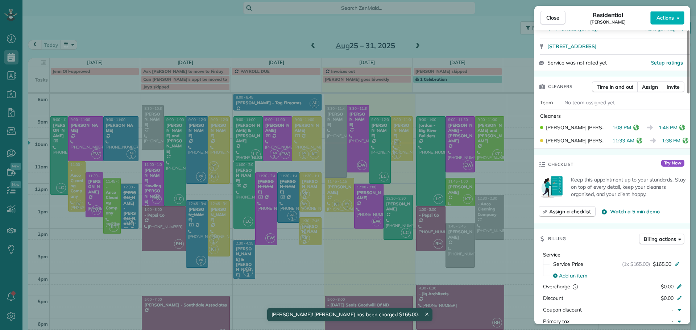
scroll to position [0, 0]
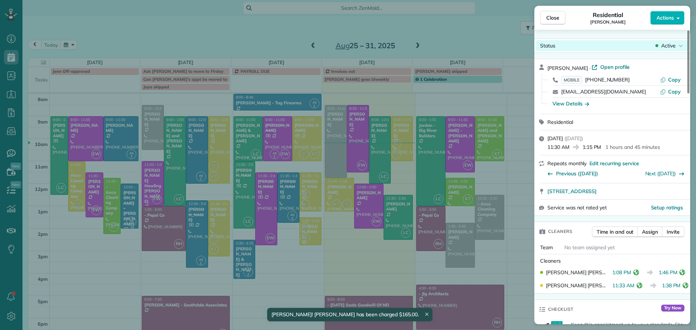
click at [669, 44] on span "Active" at bounding box center [668, 45] width 15 height 7
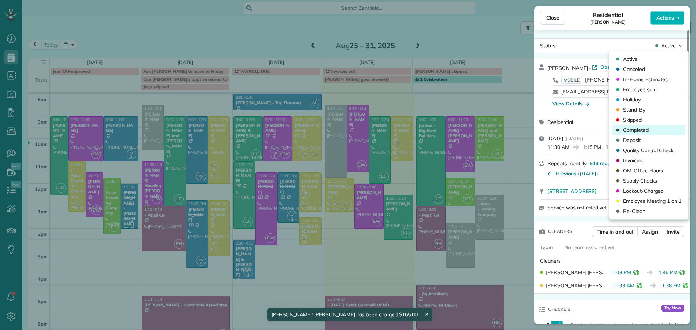
click at [638, 128] on span "Completed" at bounding box center [635, 130] width 25 height 7
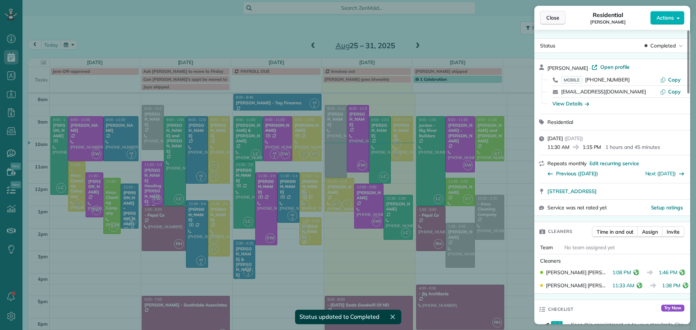
click at [553, 15] on span "Close" at bounding box center [552, 17] width 13 height 7
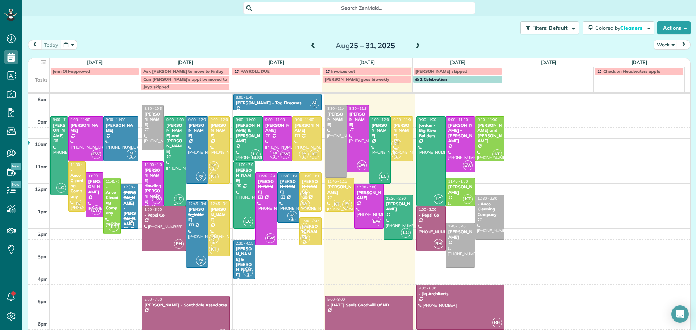
click at [168, 151] on div at bounding box center [174, 161] width 21 height 89
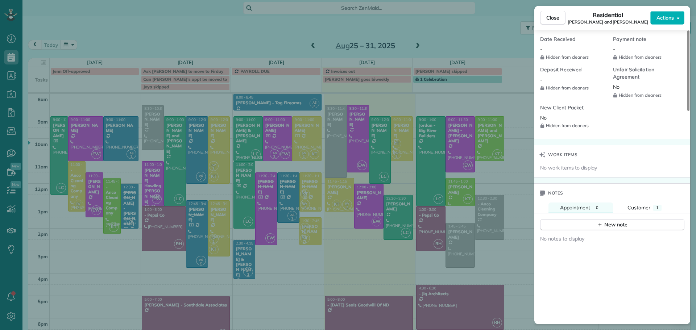
scroll to position [728, 0]
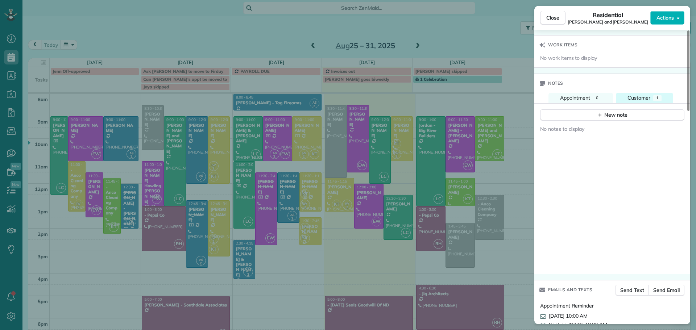
click at [647, 95] on span "Customer" at bounding box center [639, 98] width 23 height 7
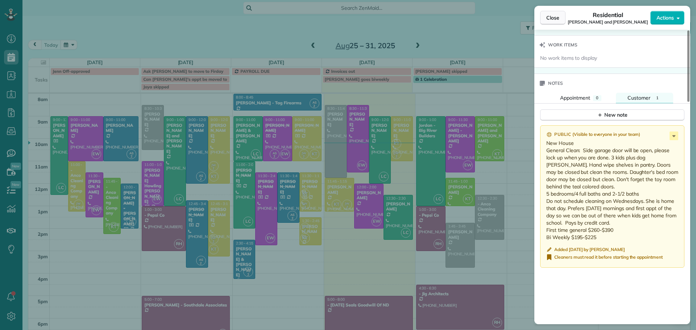
click at [553, 17] on span "Close" at bounding box center [552, 17] width 13 height 7
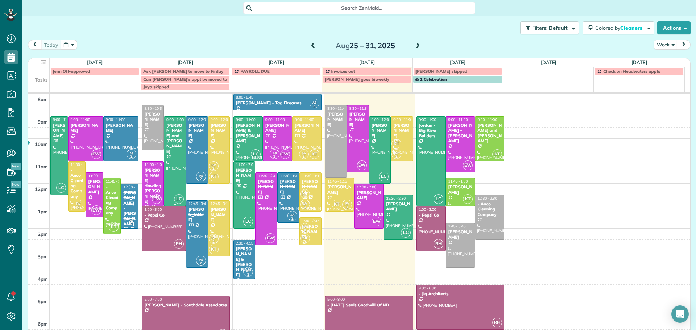
click at [174, 148] on div at bounding box center [174, 161] width 21 height 89
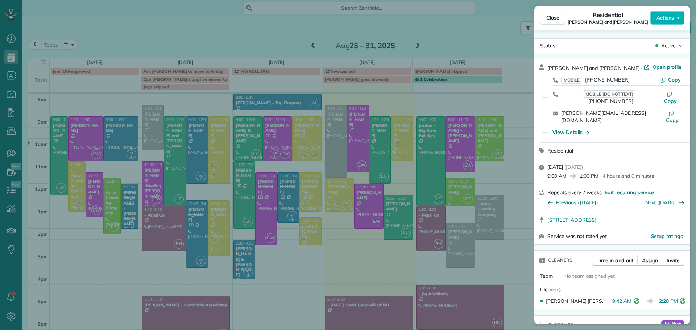
click at [174, 148] on div "Close Residential Sarah and Josh Vallely Actions Status Active Sarah and Josh V…" at bounding box center [348, 165] width 696 height 330
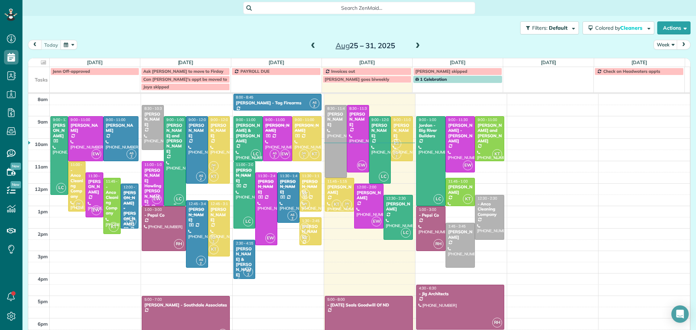
drag, startPoint x: 174, startPoint y: 148, endPoint x: 173, endPoint y: 131, distance: 16.7
click at [173, 131] on div "Sarah and Josh Vallely" at bounding box center [175, 138] width 18 height 31
click at [0, 0] on div at bounding box center [0, 0] width 0 height 0
click at [173, 130] on div "Sarah and Josh Vallely" at bounding box center [175, 138] width 18 height 31
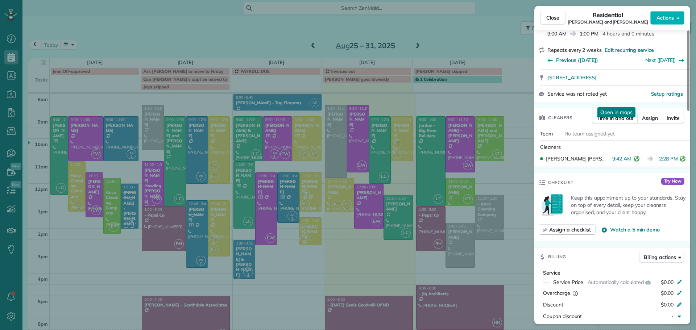
scroll to position [145, 0]
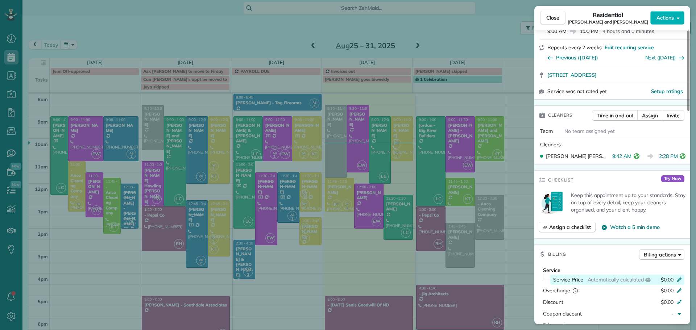
click at [677, 276] on icon at bounding box center [680, 279] width 6 height 6
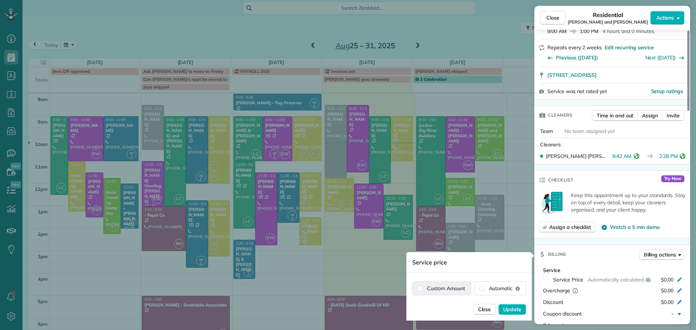
click at [461, 289] on label "Custom Amount" at bounding box center [442, 288] width 58 height 13
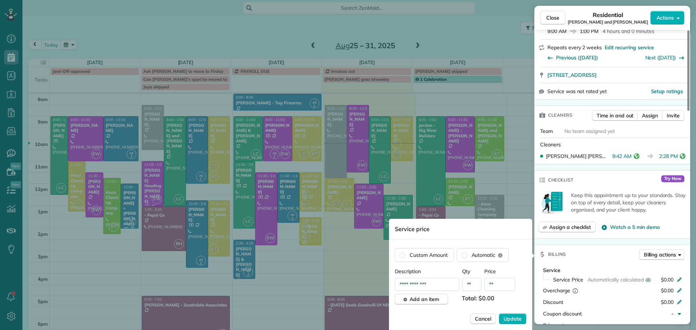
click at [502, 286] on input "**" at bounding box center [499, 284] width 31 height 13
type input "*******"
click at [512, 319] on span "Update" at bounding box center [513, 318] width 18 height 7
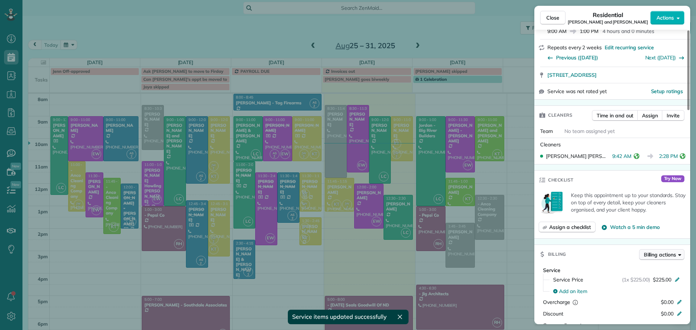
click at [659, 251] on span "Billing actions" at bounding box center [660, 254] width 32 height 7
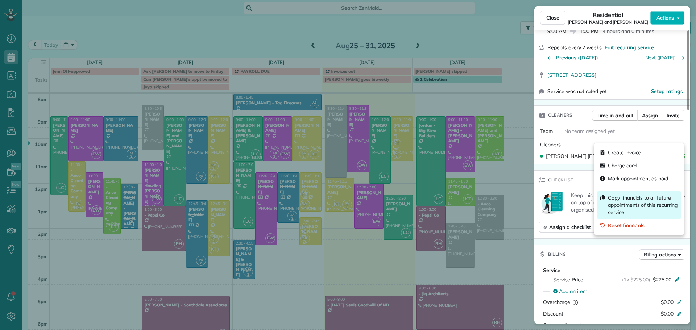
click at [638, 200] on span "Copy financials to all future appointments of this recurring service" at bounding box center [643, 205] width 70 height 22
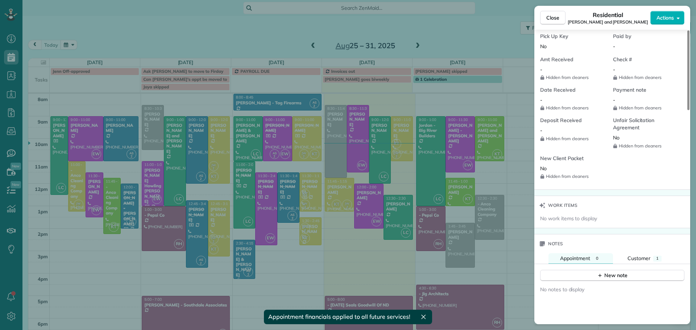
scroll to position [580, 0]
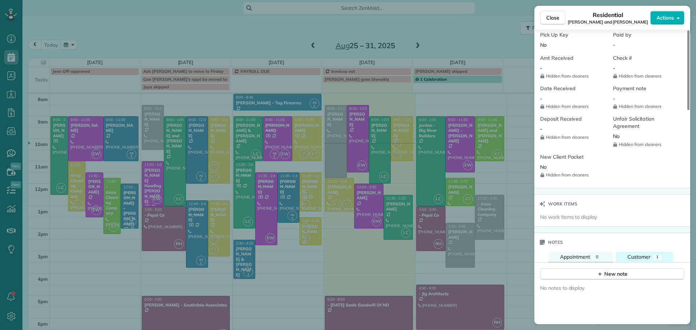
click at [643, 253] on div "Customer" at bounding box center [639, 257] width 23 height 8
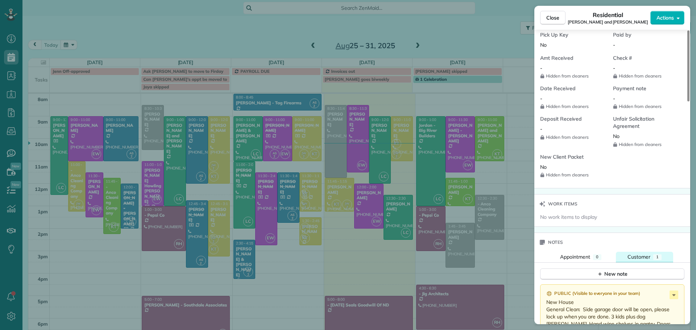
scroll to position [690, 0]
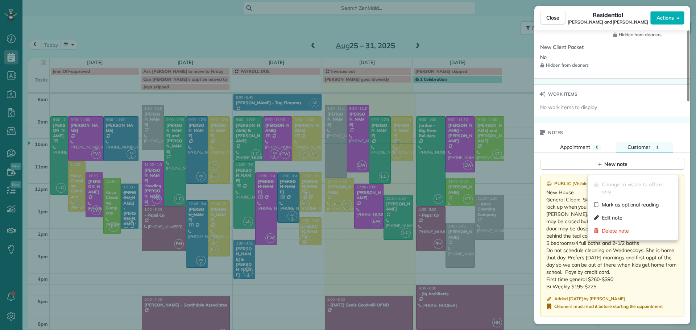
click at [675, 181] on icon at bounding box center [674, 185] width 9 height 9
click at [625, 215] on div "Edit note" at bounding box center [633, 217] width 84 height 13
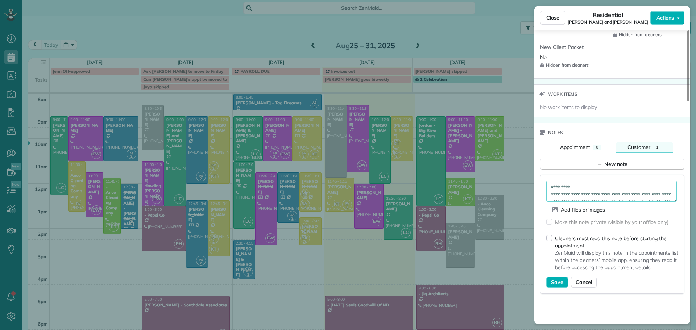
drag, startPoint x: 673, startPoint y: 187, endPoint x: 680, endPoint y: 252, distance: 65.3
click at [680, 252] on div "**********" at bounding box center [612, 234] width 144 height 119
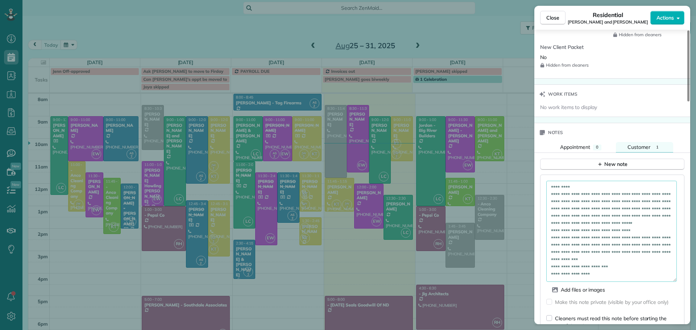
drag, startPoint x: 676, startPoint y: 185, endPoint x: 671, endPoint y: 268, distance: 82.8
click at [671, 268] on textarea "**********" at bounding box center [611, 231] width 131 height 101
click at [665, 252] on textarea "**********" at bounding box center [611, 233] width 131 height 104
click at [574, 260] on textarea "**********" at bounding box center [611, 233] width 131 height 104
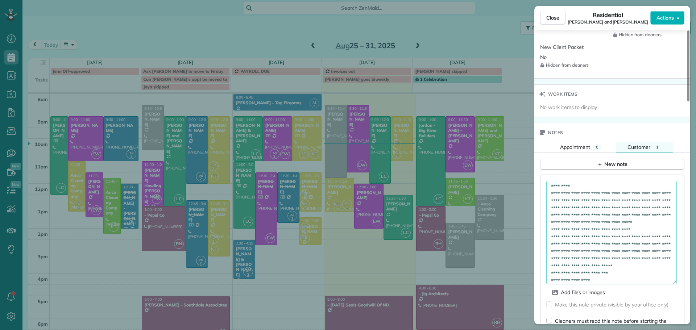
click at [563, 259] on textarea "**********" at bounding box center [611, 233] width 131 height 104
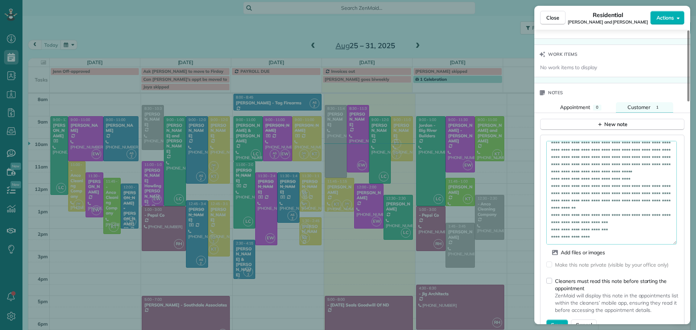
scroll to position [799, 0]
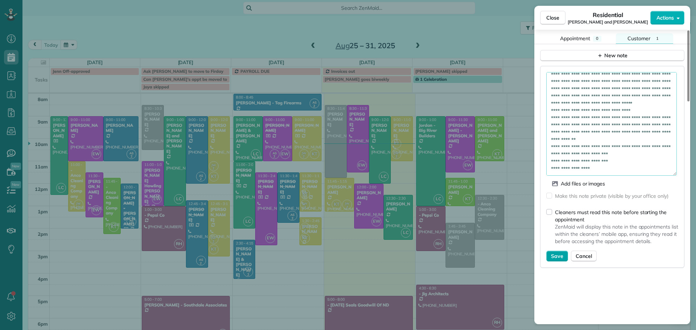
type textarea "**********"
click at [553, 253] on span "Save" at bounding box center [557, 256] width 12 height 7
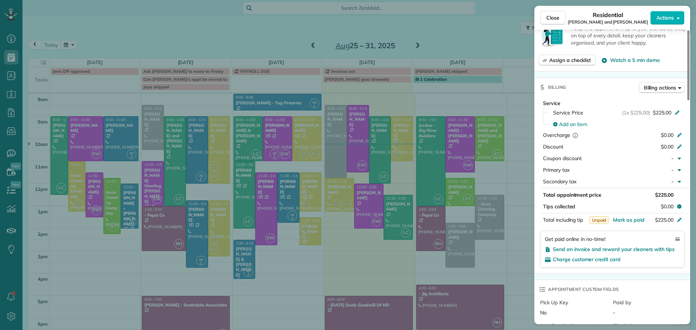
scroll to position [285, 0]
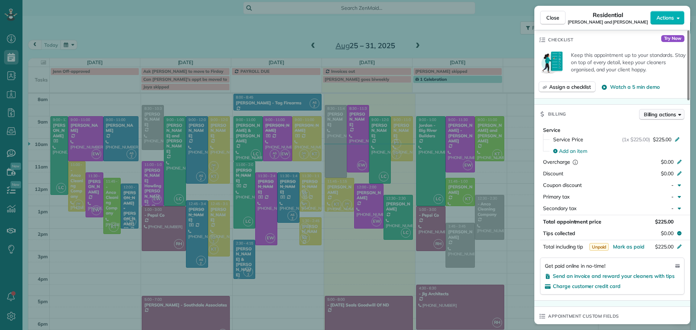
click at [663, 111] on span "Billing actions" at bounding box center [660, 114] width 32 height 7
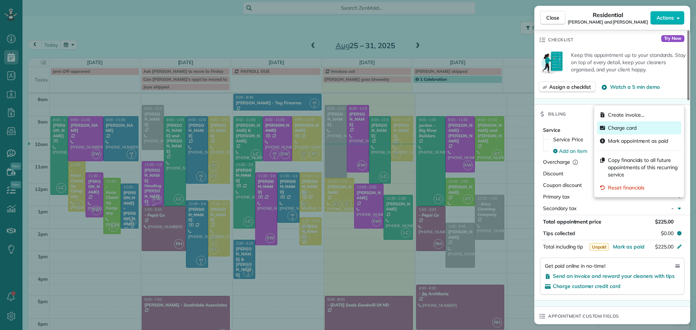
click at [630, 127] on span "Charge card" at bounding box center [622, 127] width 29 height 7
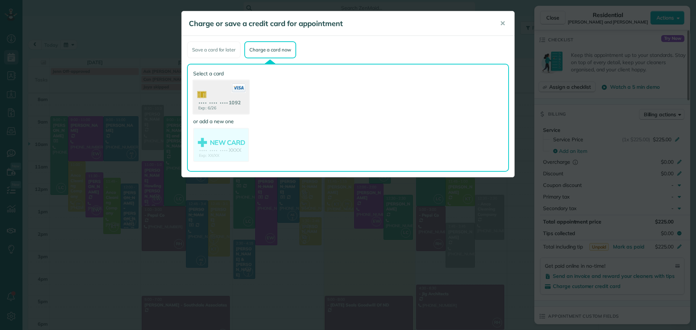
click at [225, 98] on use at bounding box center [221, 98] width 56 height 35
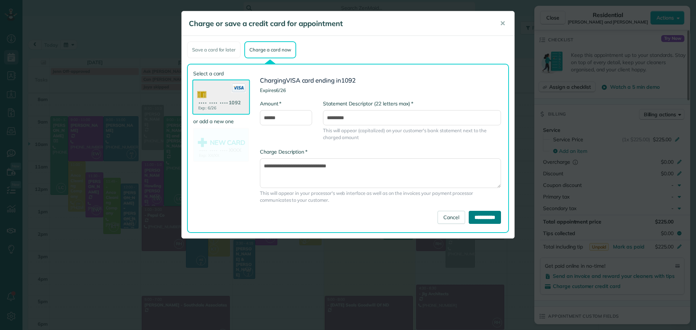
click at [474, 218] on input "**********" at bounding box center [485, 217] width 32 height 13
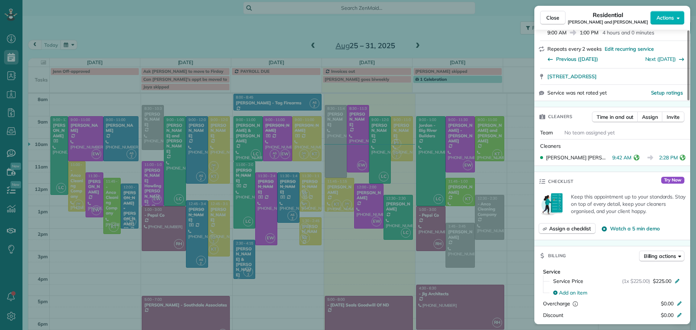
scroll to position [0, 0]
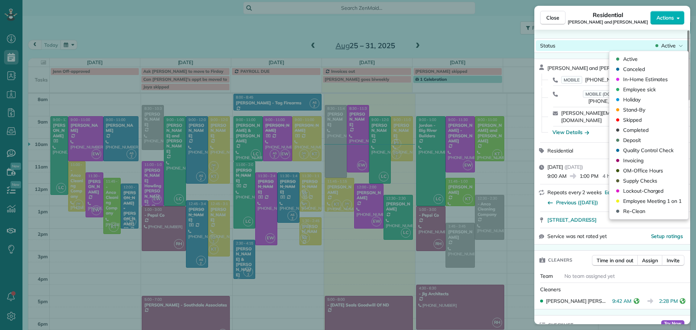
click at [662, 44] on span "Active" at bounding box center [668, 45] width 15 height 7
click at [635, 129] on span "Completed" at bounding box center [635, 130] width 25 height 7
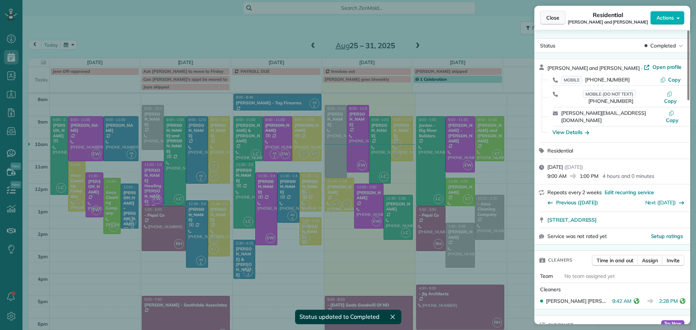
click at [553, 20] on span "Close" at bounding box center [552, 17] width 13 height 7
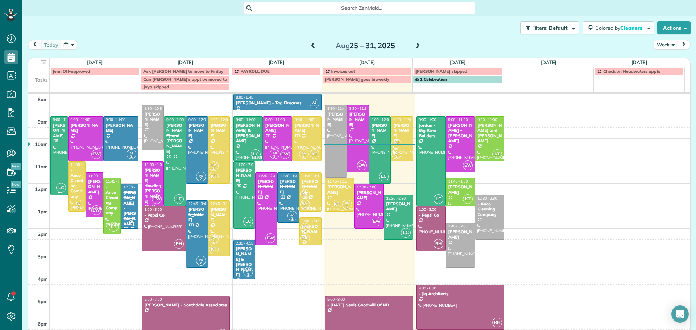
click at [55, 140] on div at bounding box center [59, 156] width 17 height 78
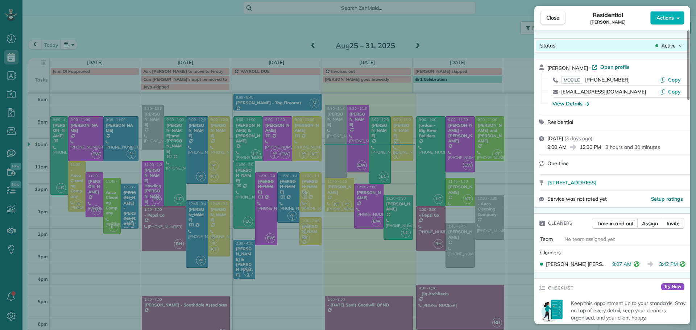
click at [669, 46] on span "Active" at bounding box center [668, 45] width 15 height 7
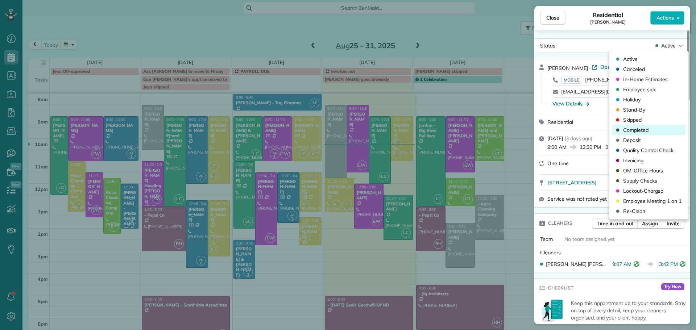
click at [635, 129] on span "Completed" at bounding box center [635, 130] width 25 height 7
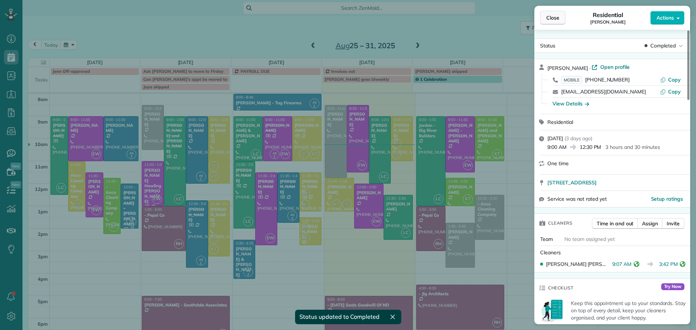
click at [551, 17] on span "Close" at bounding box center [552, 17] width 13 height 7
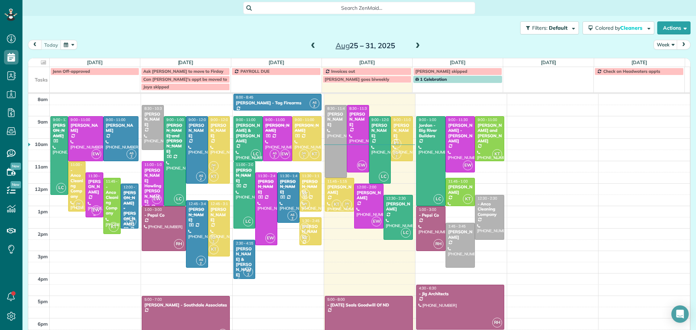
click at [90, 190] on div "Paula Amelsberg" at bounding box center [94, 187] width 13 height 16
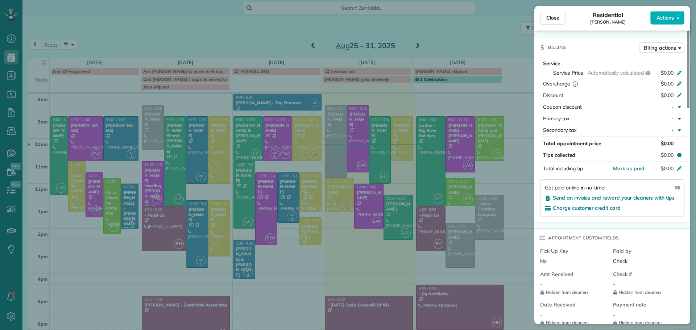
scroll to position [325, 0]
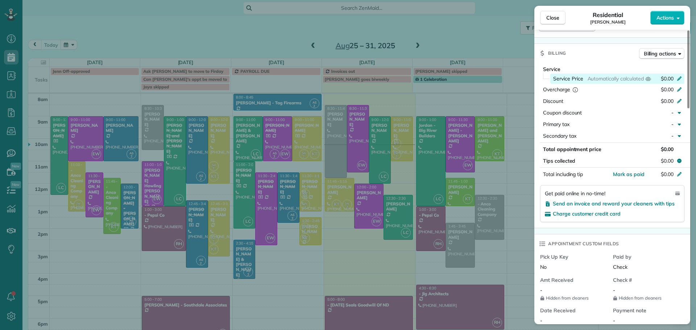
click at [680, 77] on icon at bounding box center [679, 79] width 4 height 4
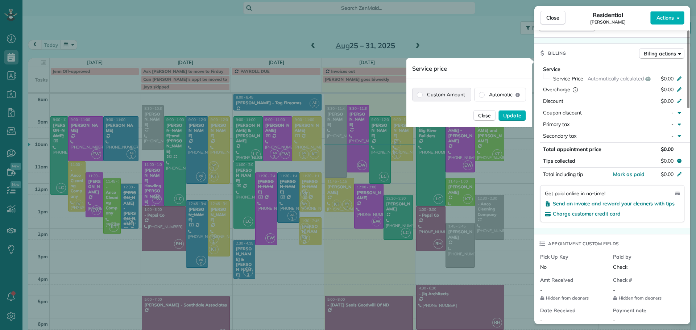
click at [442, 94] on label "Custom Amount" at bounding box center [442, 94] width 58 height 13
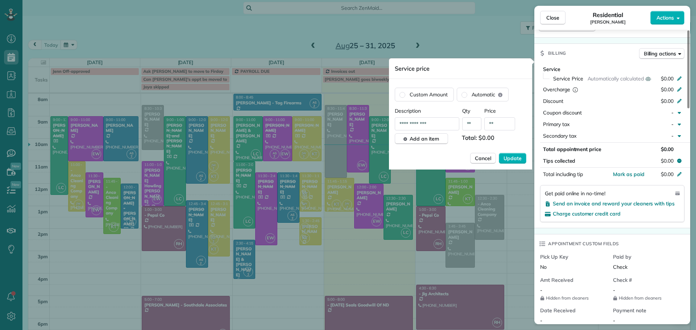
click at [501, 127] on input "**" at bounding box center [499, 123] width 31 height 13
type input "*******"
click at [519, 158] on span "Update" at bounding box center [513, 158] width 18 height 7
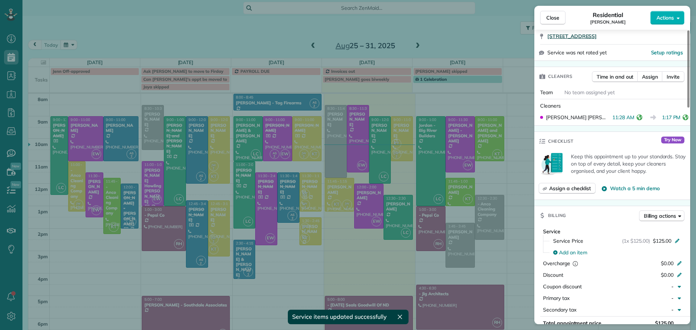
scroll to position [107, 0]
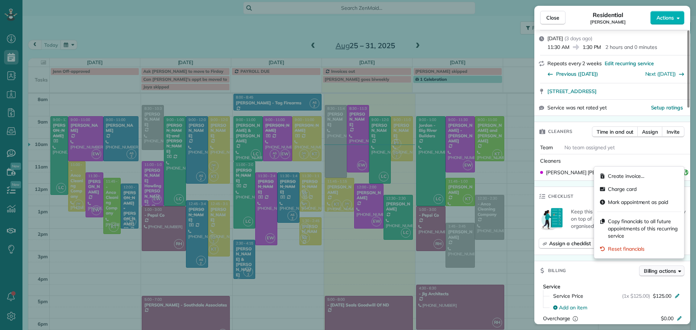
click at [663, 268] on span "Billing actions" at bounding box center [660, 271] width 32 height 7
click at [623, 188] on span "Charge card" at bounding box center [622, 189] width 29 height 7
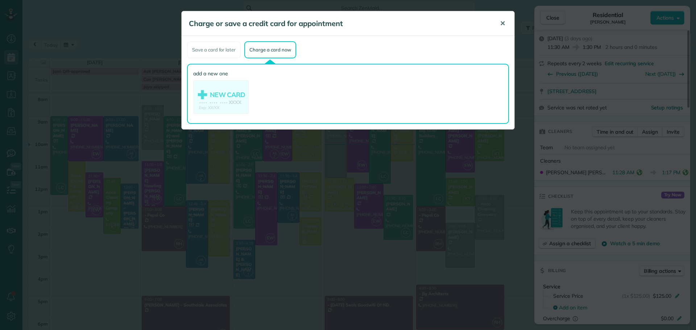
click at [503, 18] on button "✕" at bounding box center [503, 23] width 16 height 17
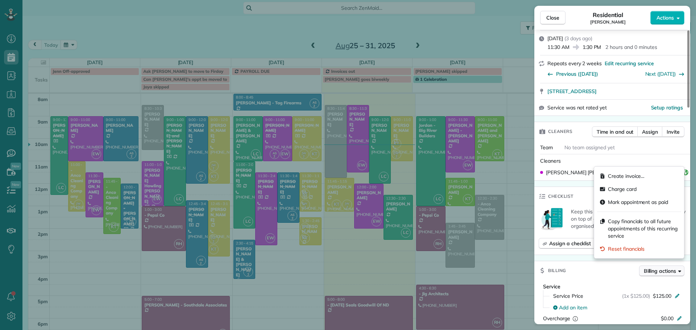
click at [664, 268] on span "Billing actions" at bounding box center [660, 271] width 32 height 7
click at [624, 226] on span "Copy financials to all future appointments of this recurring service" at bounding box center [643, 229] width 70 height 22
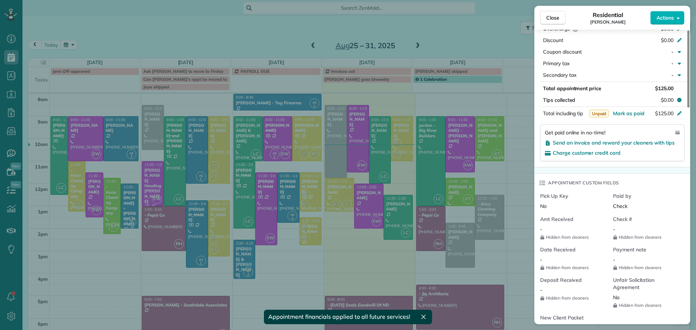
scroll to position [214, 0]
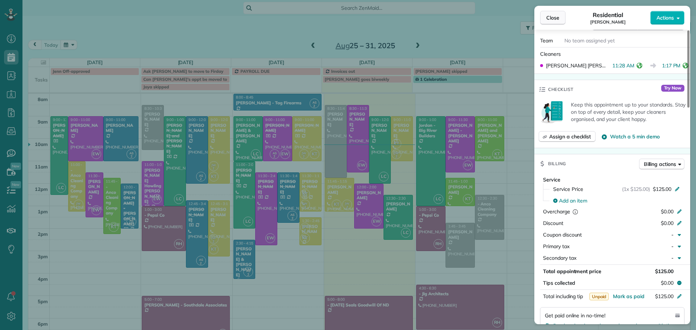
click at [552, 17] on span "Close" at bounding box center [552, 17] width 13 height 7
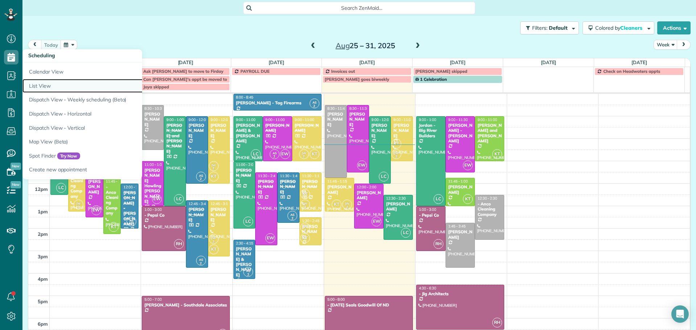
click at [38, 85] on link "List View" at bounding box center [112, 86] width 181 height 14
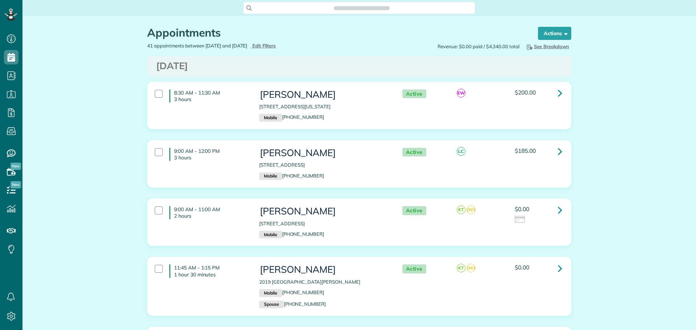
scroll to position [3, 3]
click at [276, 45] on span "Edit Filters" at bounding box center [264, 46] width 24 height 6
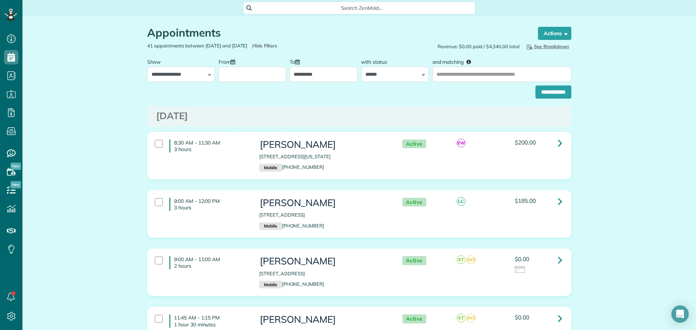
click at [232, 74] on input "From" at bounding box center [253, 74] width 68 height 15
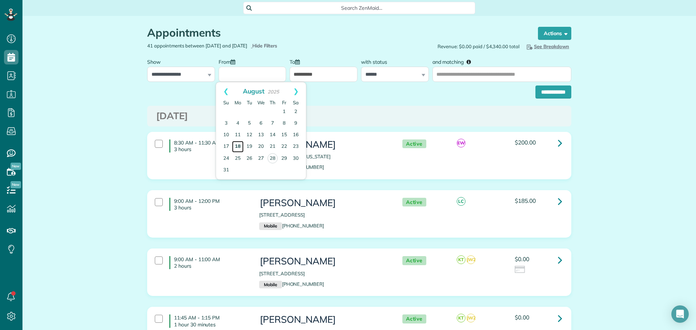
click at [239, 145] on link "18" at bounding box center [238, 147] width 12 height 12
type input "**********"
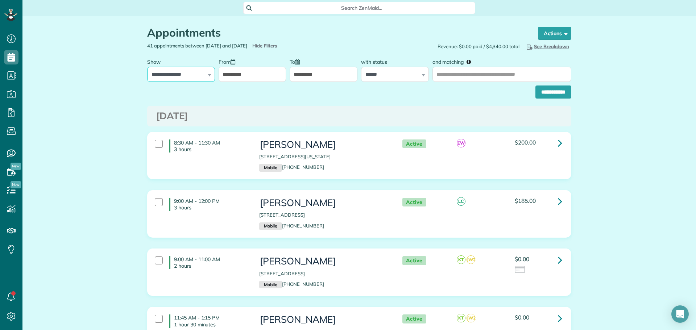
click at [192, 73] on select "**********" at bounding box center [181, 74] width 68 height 15
select select "**********"
click at [147, 67] on select "**********" at bounding box center [181, 74] width 68 height 15
click at [380, 73] on select "**********" at bounding box center [395, 74] width 68 height 15
select select
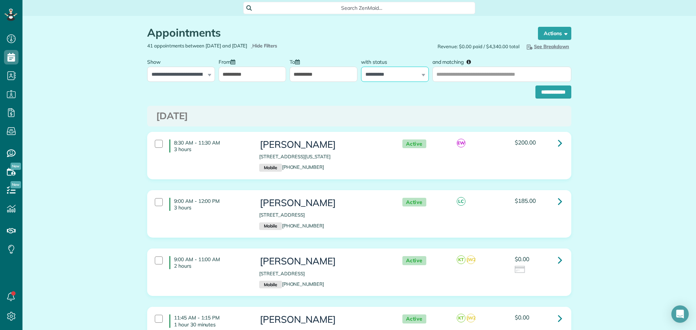
click at [361, 67] on select "**********" at bounding box center [395, 74] width 68 height 15
click at [543, 89] on input "**********" at bounding box center [554, 92] width 36 height 13
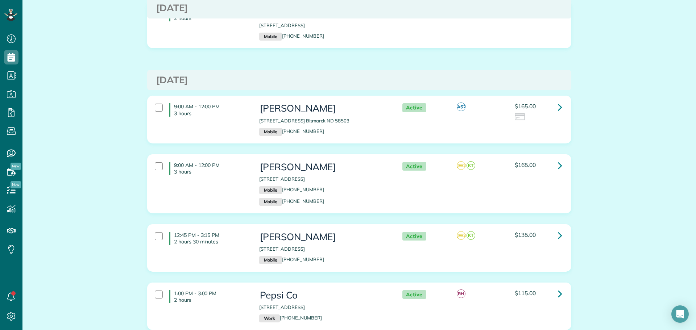
scroll to position [834, 0]
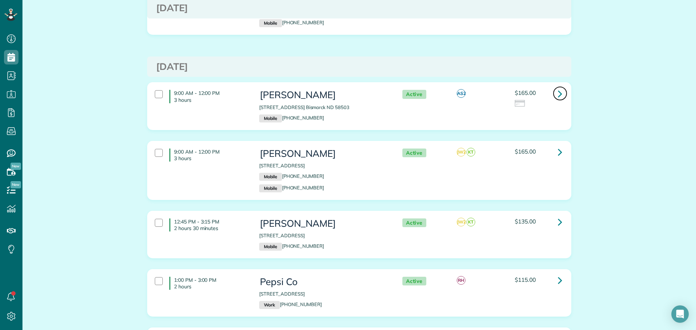
click at [558, 87] on icon at bounding box center [560, 93] width 4 height 13
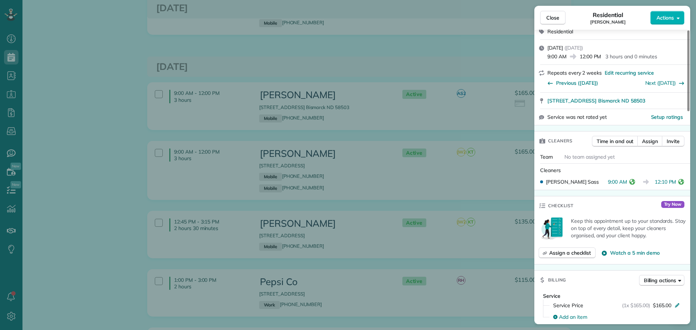
scroll to position [145, 0]
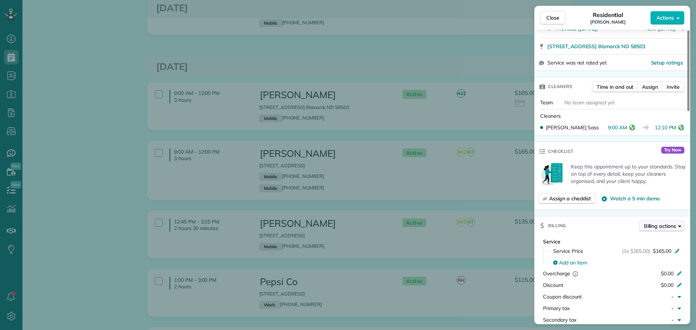
click at [665, 224] on span "Billing actions" at bounding box center [660, 226] width 32 height 7
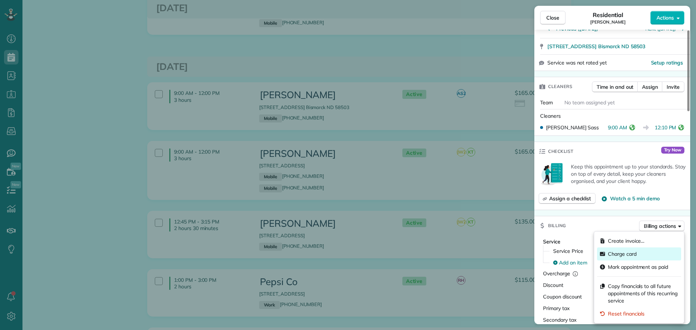
click at [629, 254] on span "Charge card" at bounding box center [622, 254] width 29 height 7
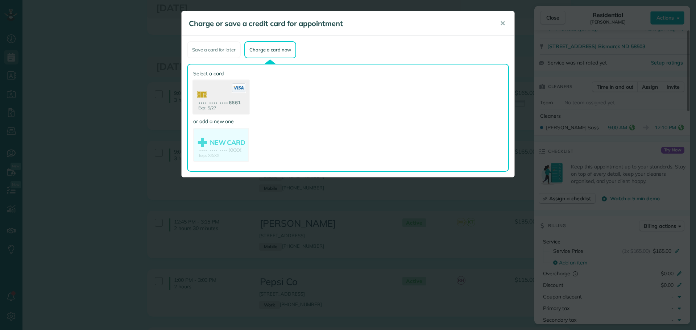
click at [218, 96] on use at bounding box center [221, 98] width 56 height 35
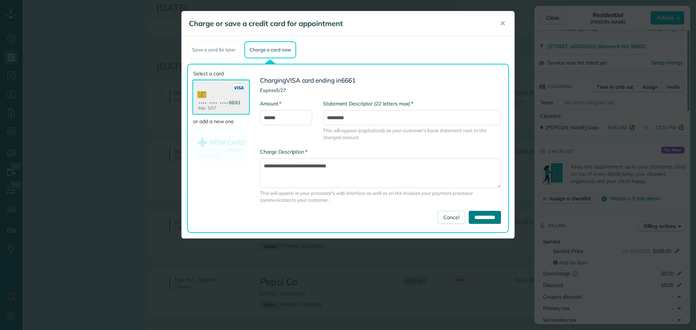
click at [478, 216] on input "**********" at bounding box center [485, 217] width 32 height 13
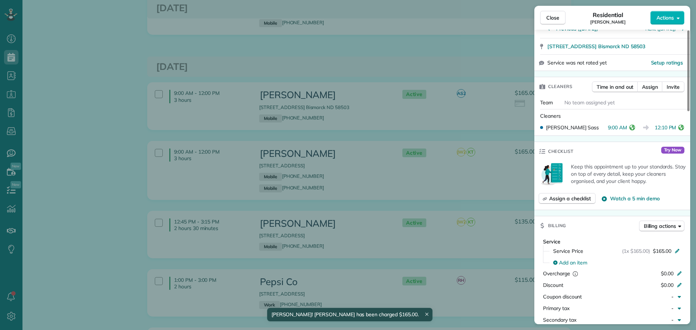
scroll to position [0, 0]
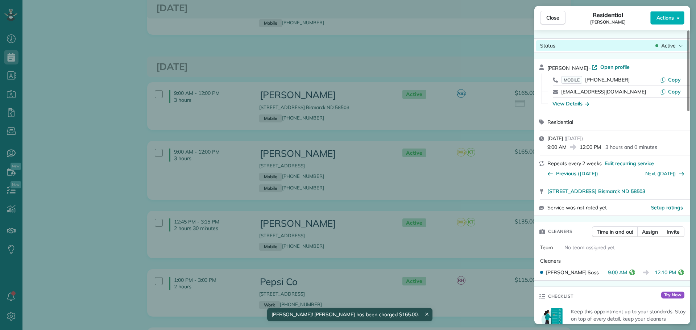
click at [672, 43] on span "Active" at bounding box center [668, 45] width 15 height 7
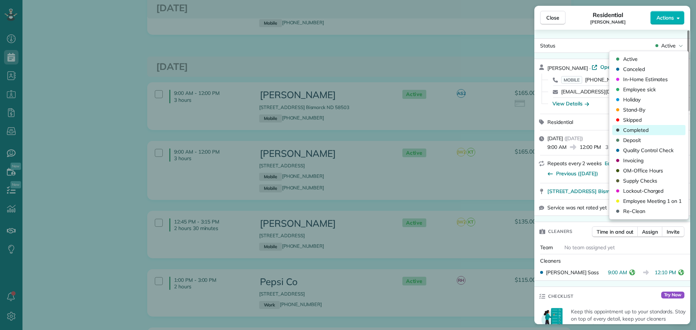
click at [638, 129] on span "Completed" at bounding box center [635, 130] width 25 height 7
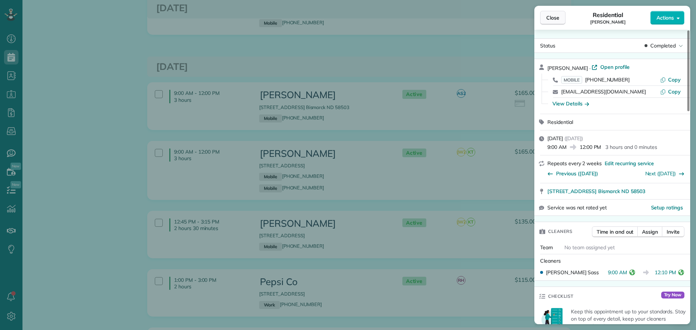
click at [550, 17] on span "Close" at bounding box center [552, 17] width 13 height 7
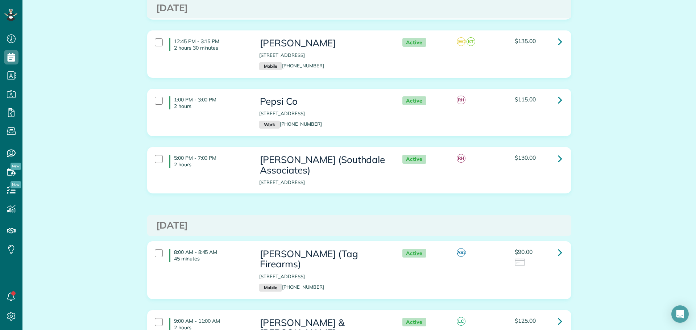
scroll to position [1015, 0]
click at [559, 246] on icon at bounding box center [560, 252] width 4 height 13
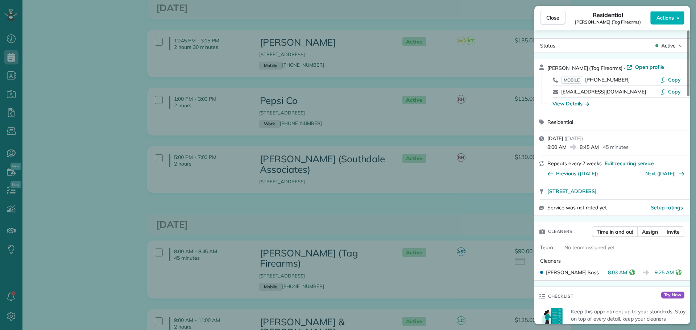
click at [630, 272] on icon "reset" at bounding box center [633, 273] width 6 height 6
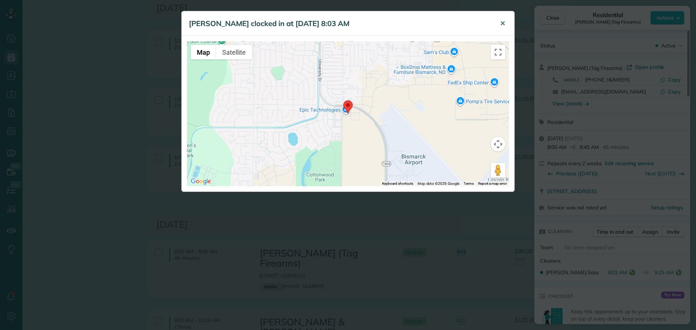
click at [502, 23] on span "✕" at bounding box center [502, 23] width 5 height 8
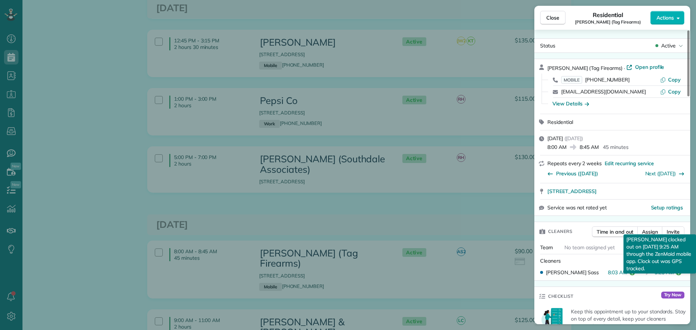
click at [681, 271] on icon "reset" at bounding box center [679, 273] width 6 height 6
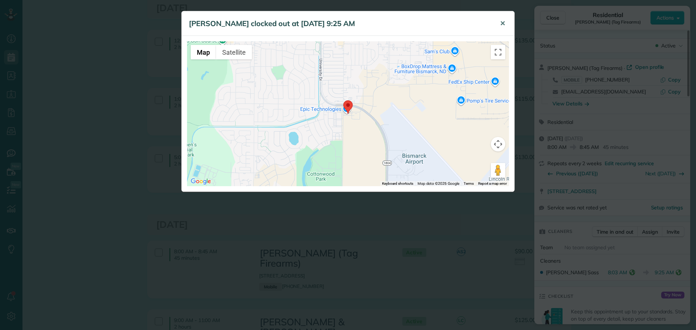
click at [500, 18] on button "✕" at bounding box center [503, 23] width 16 height 17
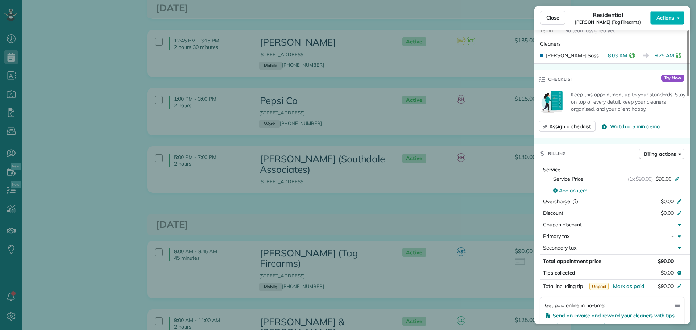
scroll to position [218, 0]
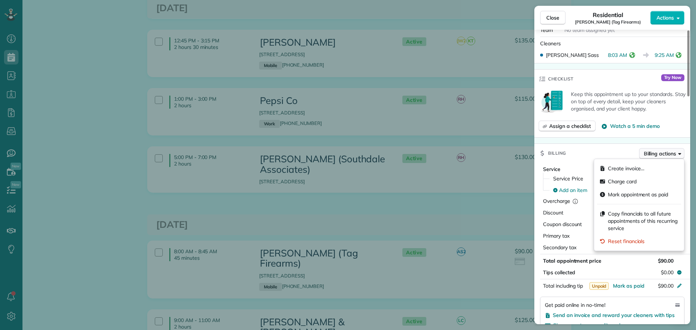
click at [652, 149] on button "Billing actions" at bounding box center [661, 153] width 45 height 11
click at [620, 179] on span "Charge card" at bounding box center [622, 181] width 29 height 7
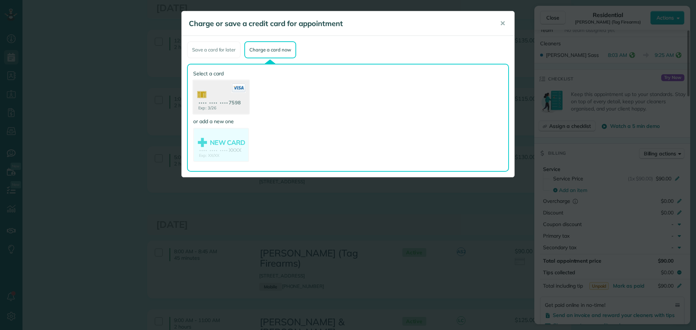
click at [228, 92] on use at bounding box center [221, 98] width 56 height 35
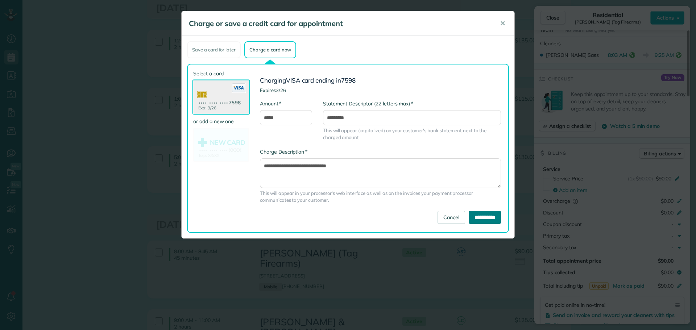
click at [474, 219] on input "**********" at bounding box center [485, 217] width 32 height 13
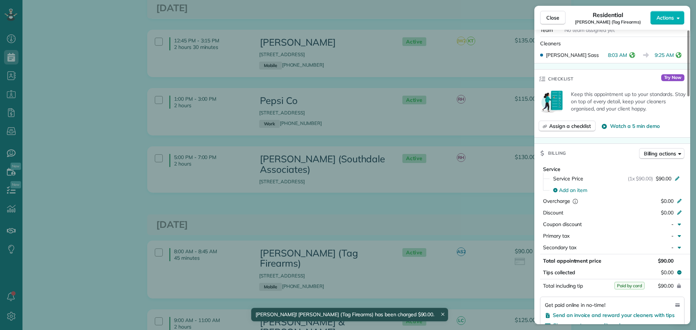
scroll to position [0, 0]
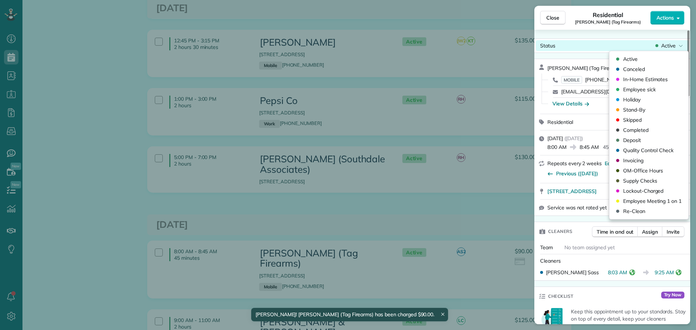
click at [665, 46] on span "Active" at bounding box center [668, 45] width 15 height 7
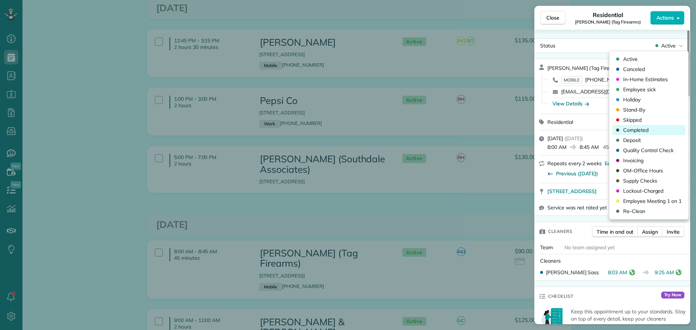
click at [637, 132] on span "Completed" at bounding box center [635, 130] width 25 height 7
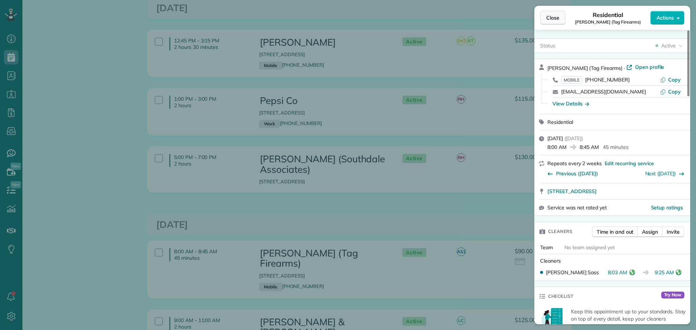
click at [554, 16] on span "Close" at bounding box center [552, 17] width 13 height 7
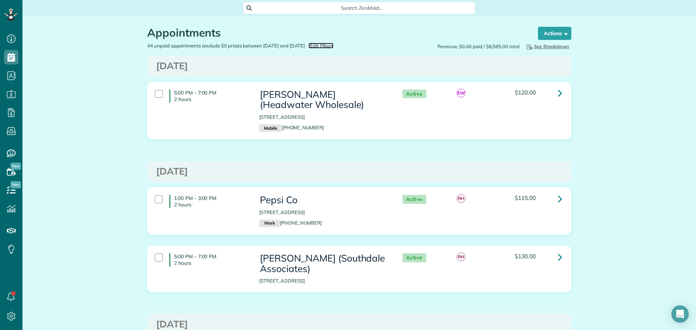
click at [334, 44] on span "Edit Filters" at bounding box center [322, 46] width 24 height 6
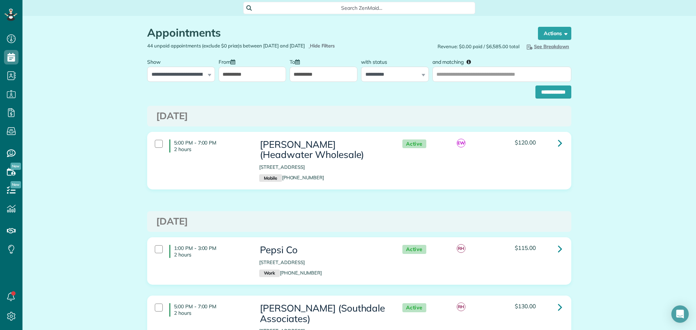
click at [325, 82] on input "**********" at bounding box center [324, 74] width 68 height 15
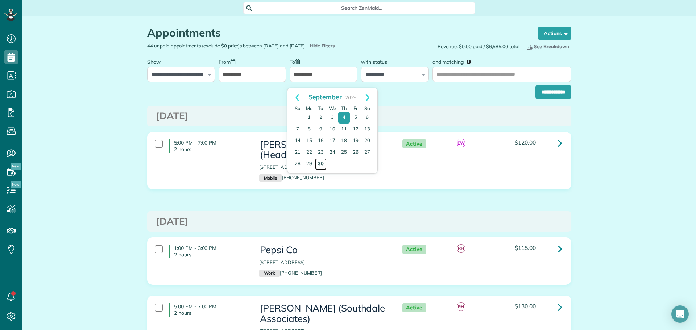
click at [318, 162] on link "30" at bounding box center [321, 164] width 12 height 12
type input "**********"
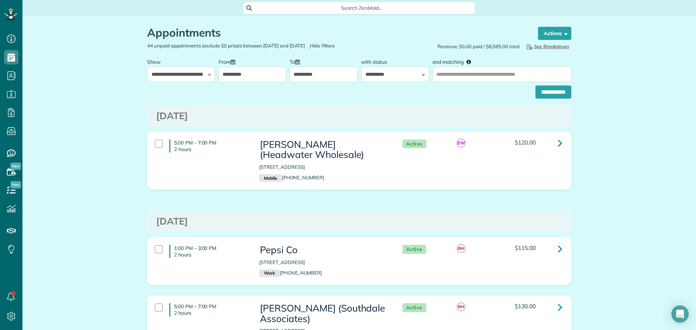
click at [250, 79] on input "**********" at bounding box center [253, 74] width 68 height 15
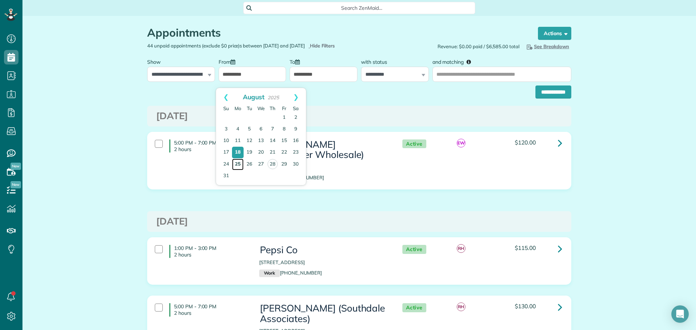
click at [238, 164] on link "25" at bounding box center [238, 165] width 12 height 12
type input "**********"
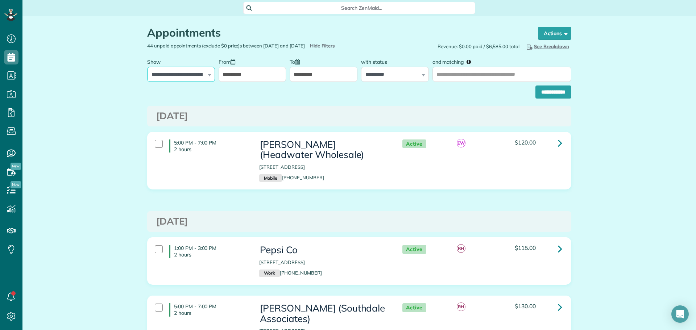
click at [186, 79] on select "**********" at bounding box center [181, 74] width 68 height 15
click at [548, 96] on input "**********" at bounding box center [554, 92] width 36 height 13
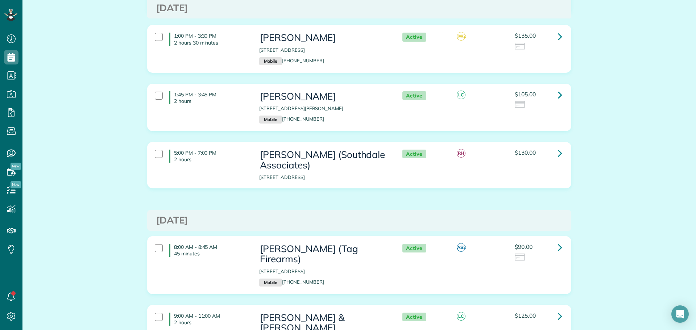
scroll to position [3275, 0]
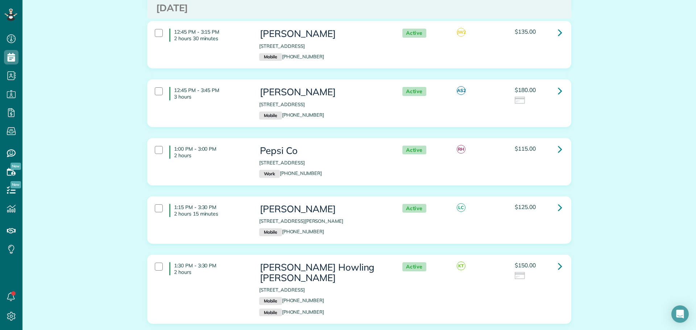
scroll to position [3267, 0]
